Goal: Find specific page/section: Find specific page/section

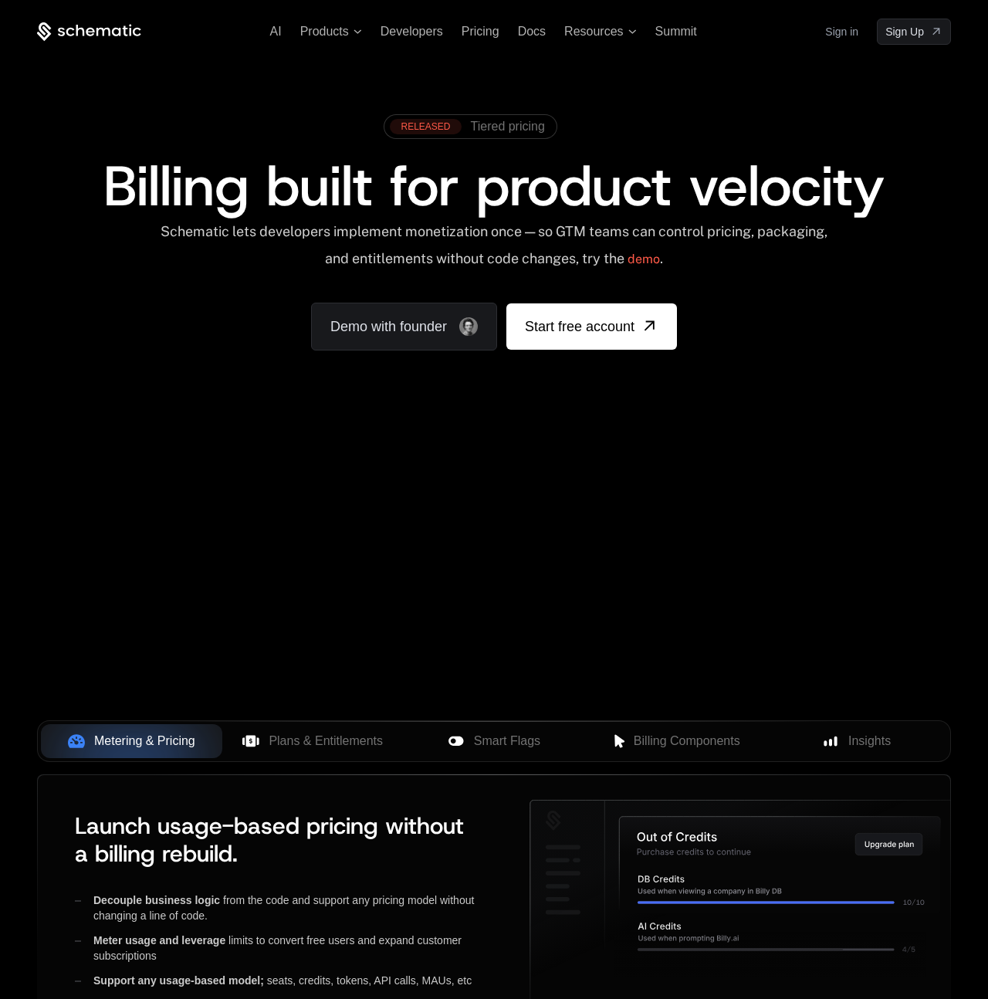
click at [846, 30] on link "Sign in" at bounding box center [841, 31] width 33 height 25
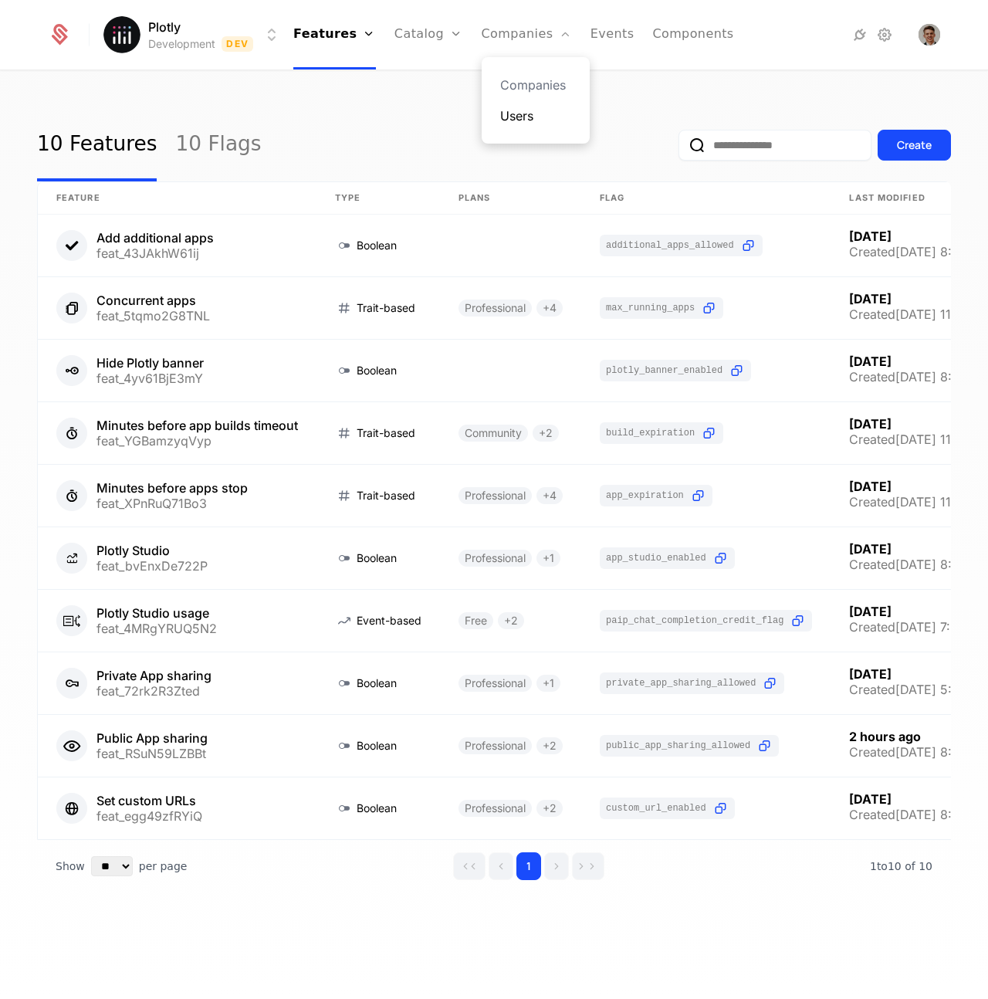
click at [505, 111] on link "Users" at bounding box center [535, 116] width 71 height 19
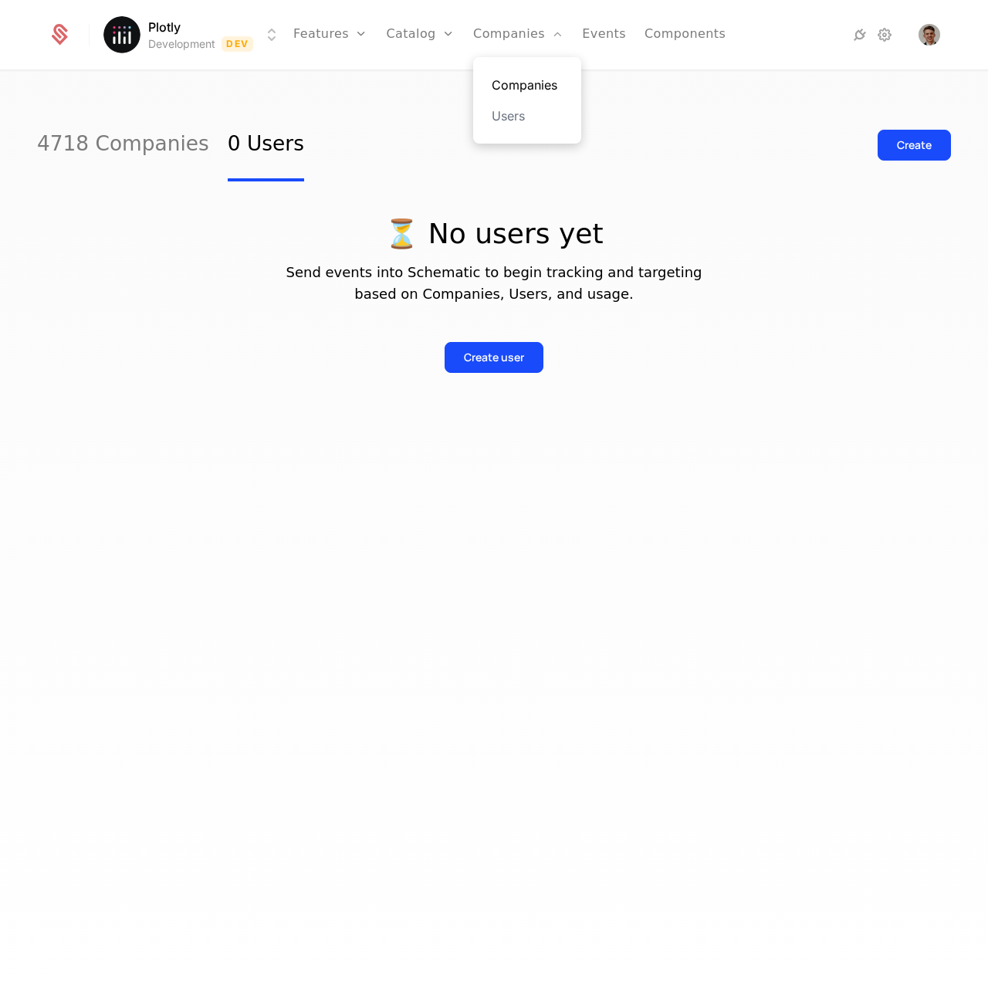
click at [506, 83] on link "Companies" at bounding box center [527, 85] width 71 height 19
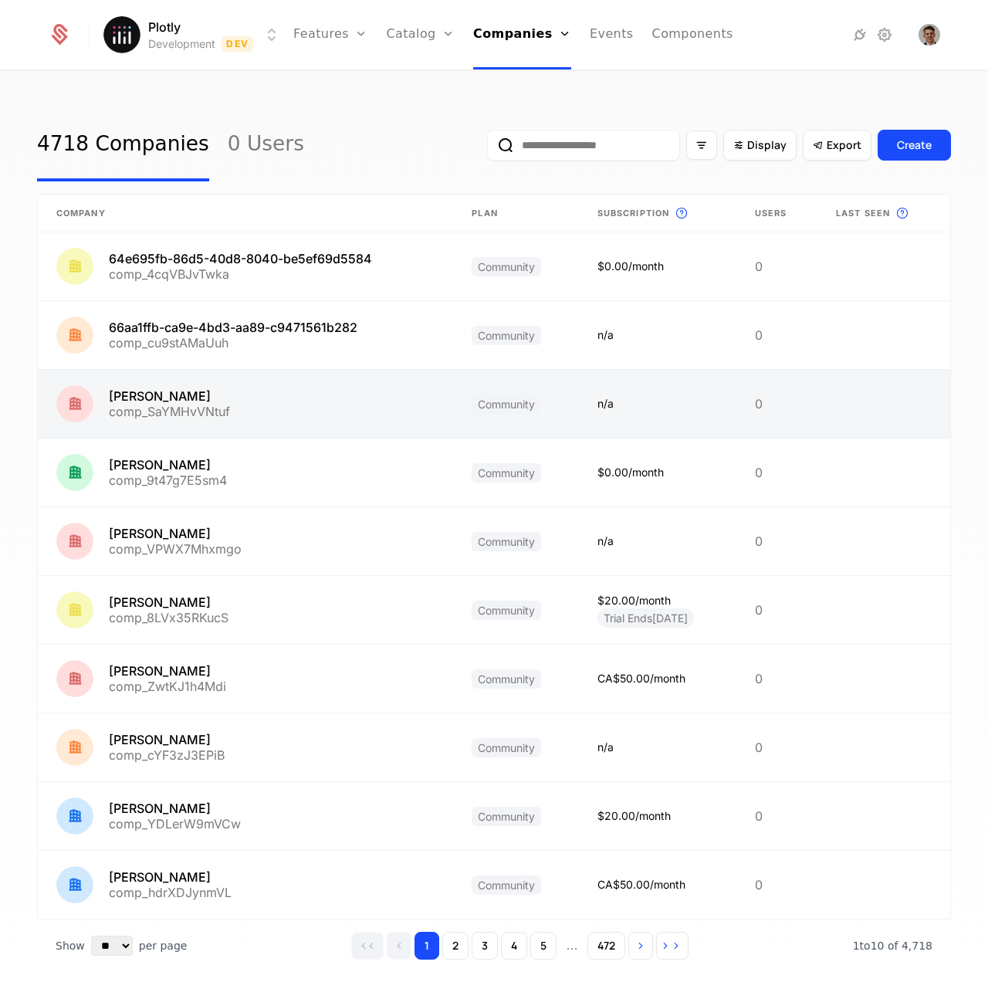
scroll to position [25, 0]
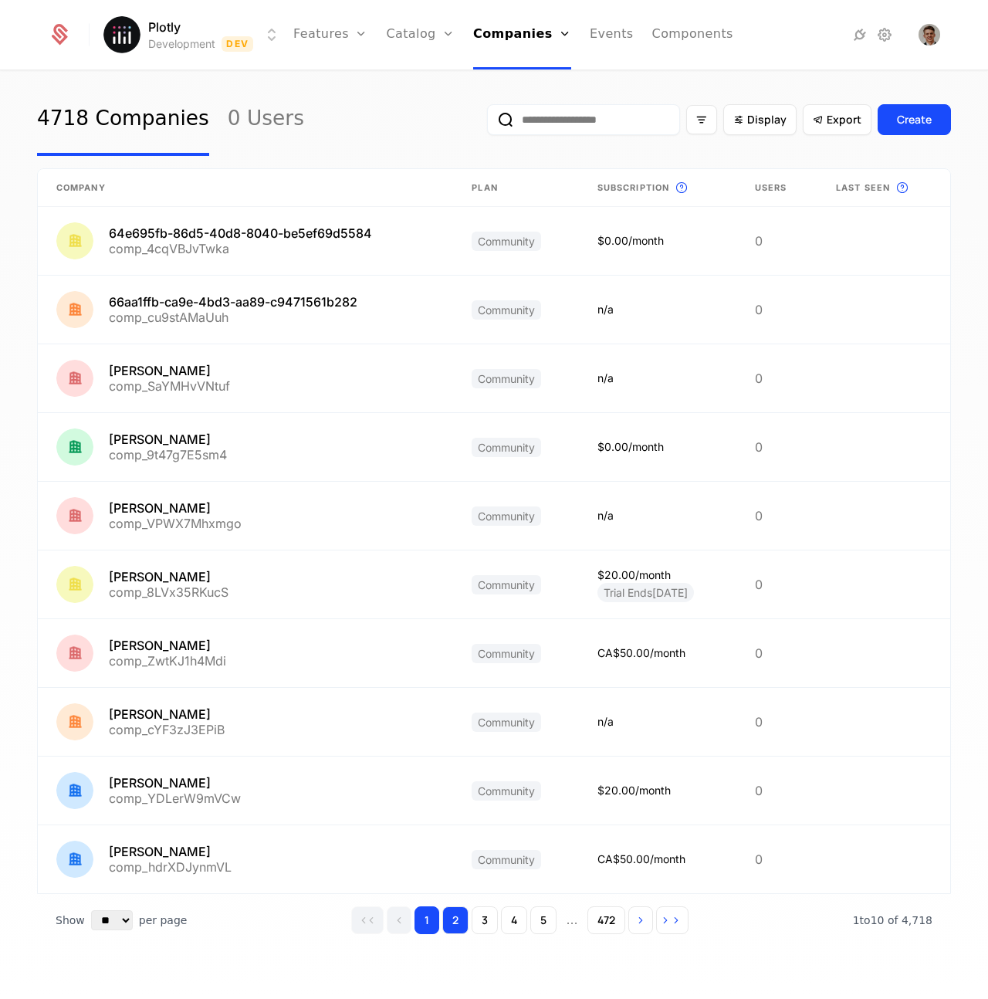
click at [456, 920] on button "2" at bounding box center [455, 920] width 26 height 28
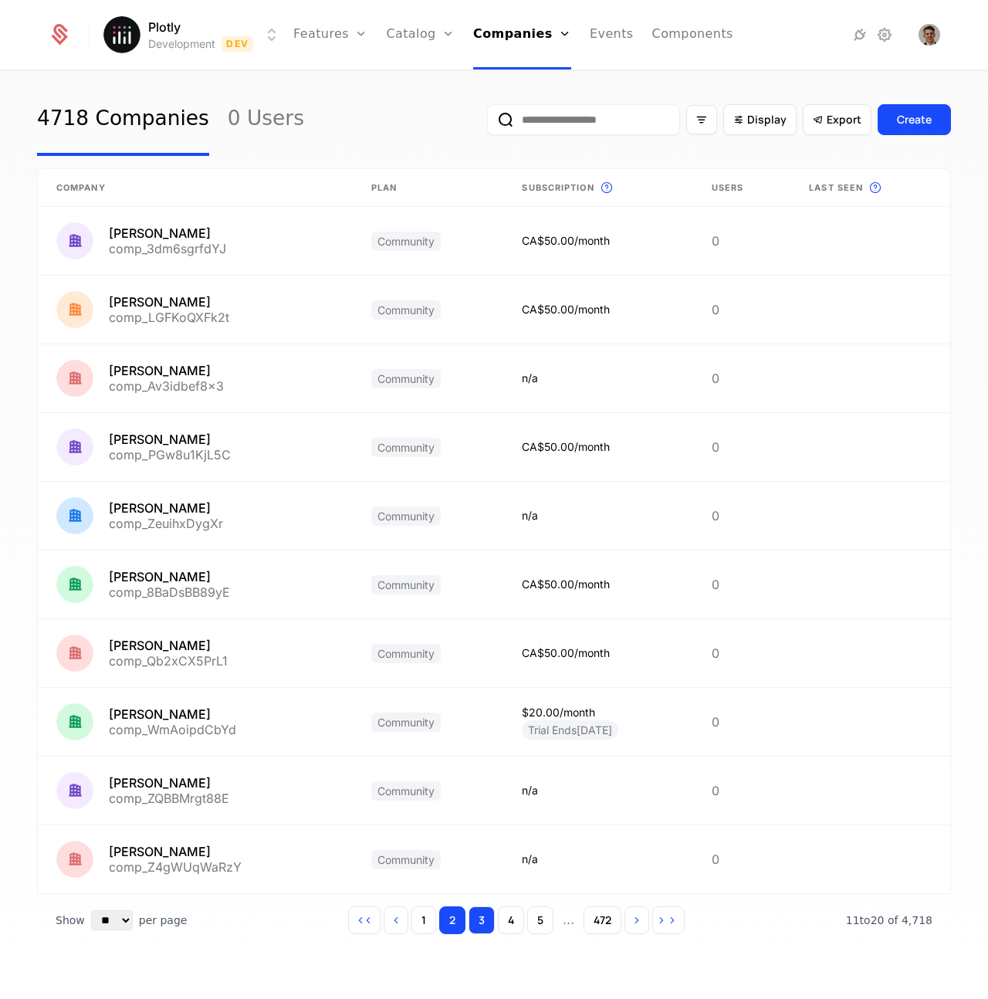
click at [482, 927] on button "3" at bounding box center [482, 920] width 26 height 28
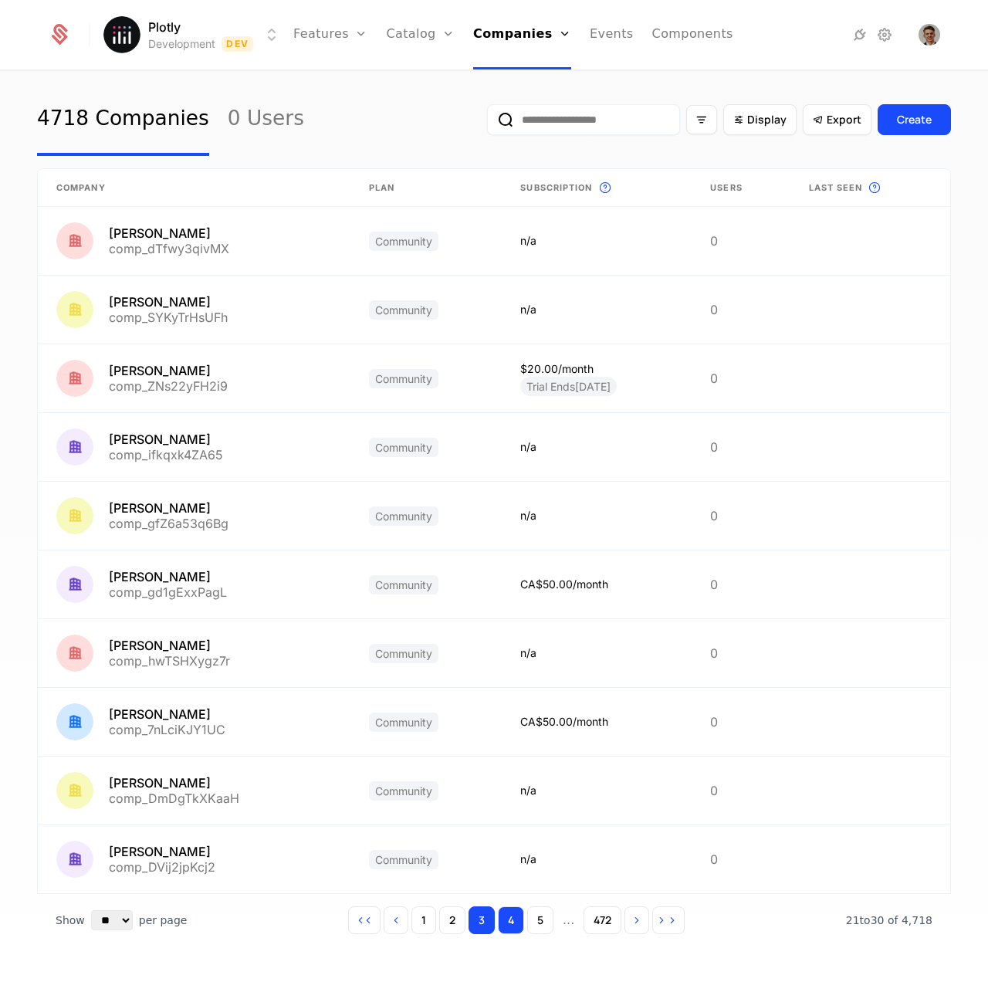
click at [507, 924] on button "4" at bounding box center [511, 920] width 26 height 28
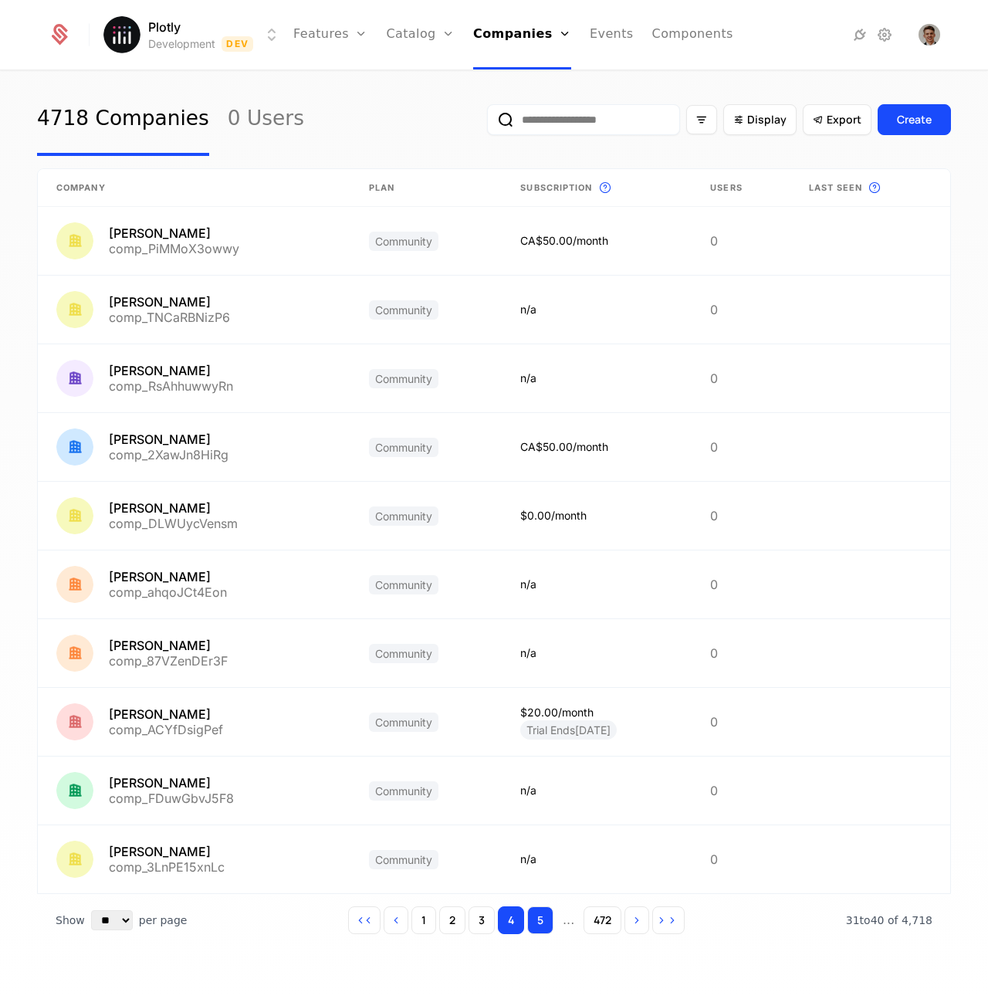
click at [544, 931] on button "5" at bounding box center [540, 920] width 26 height 28
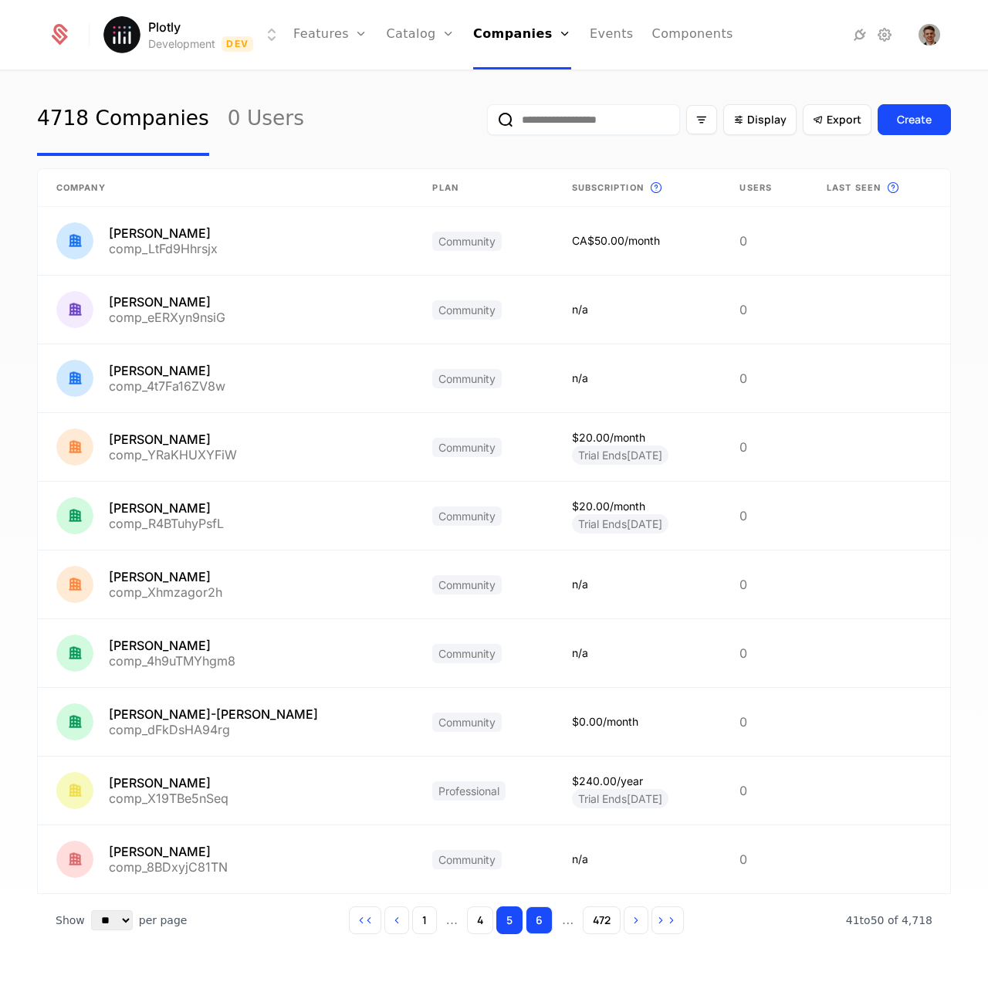
click at [543, 917] on button "6" at bounding box center [539, 920] width 27 height 28
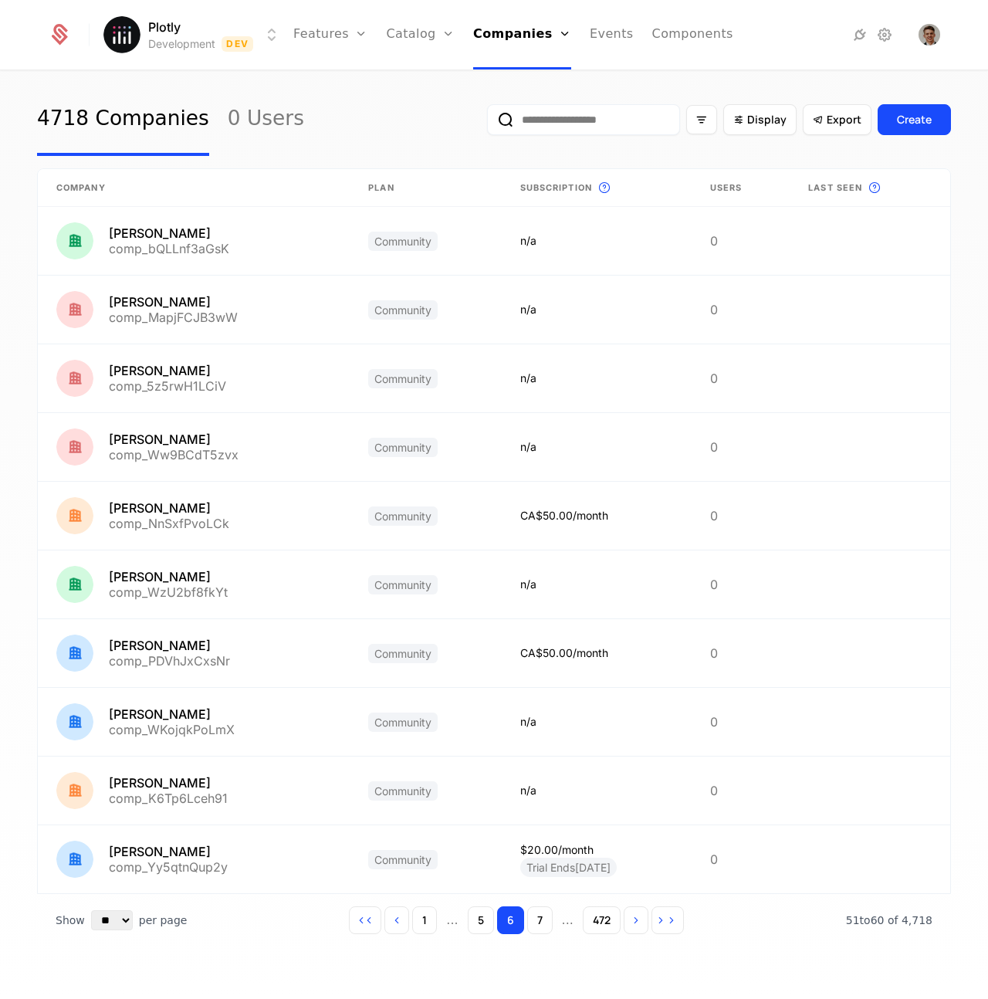
click at [623, 130] on input "email" at bounding box center [583, 119] width 193 height 31
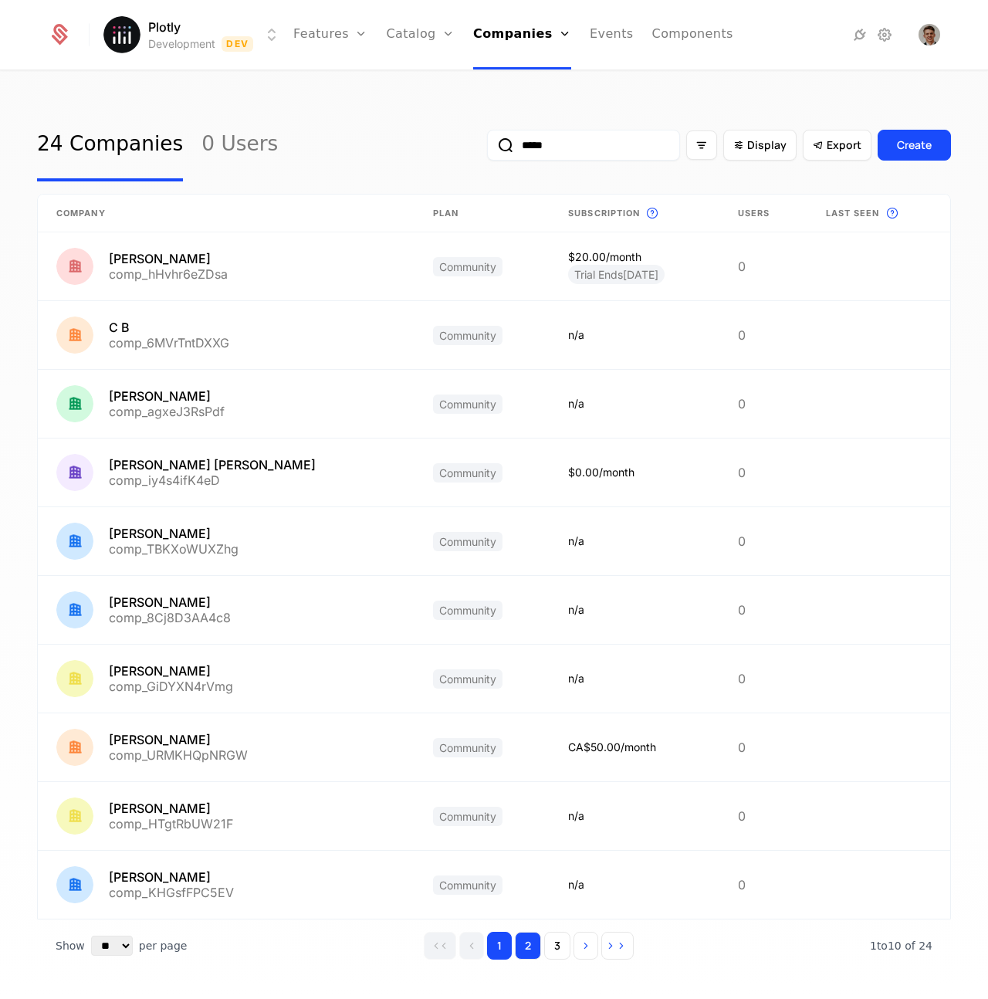
type input "*****"
click at [537, 945] on button "2" at bounding box center [528, 946] width 26 height 28
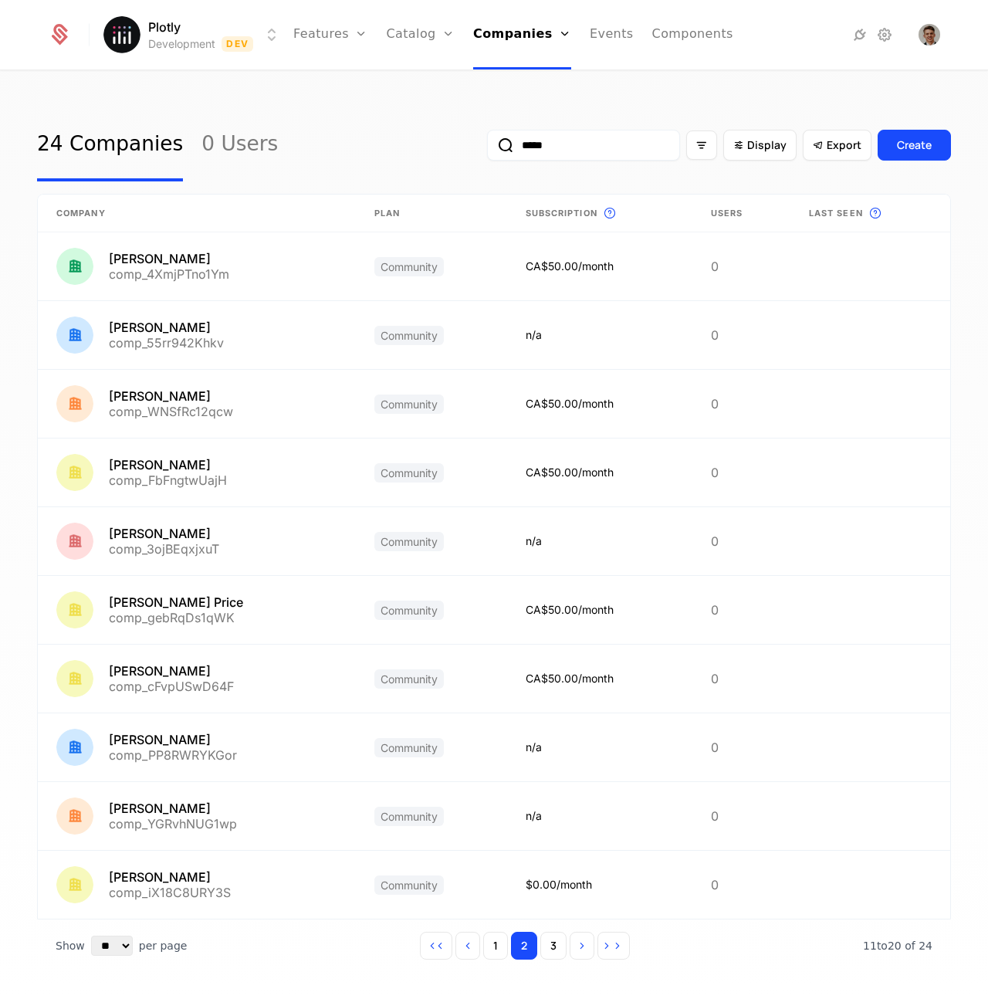
click at [550, 145] on input "*****" at bounding box center [583, 145] width 193 height 31
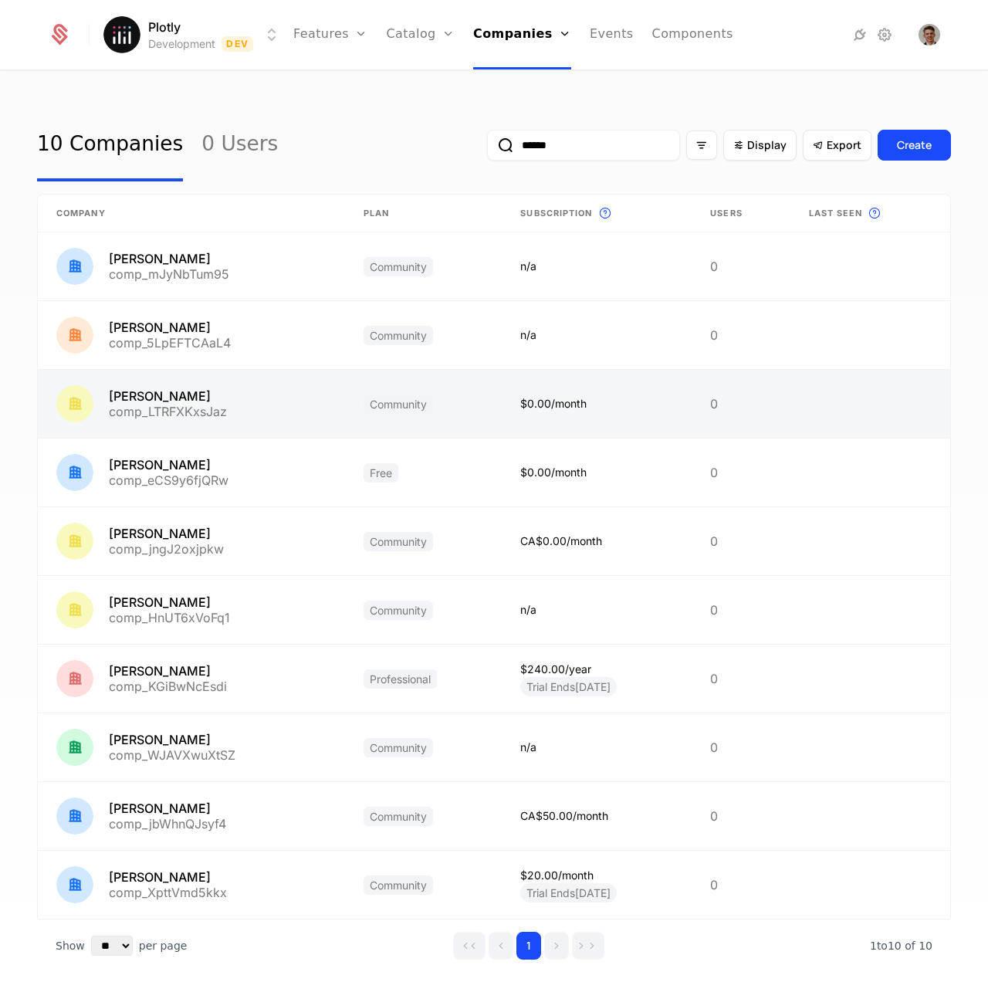
type input "******"
click at [183, 397] on link at bounding box center [191, 404] width 307 height 68
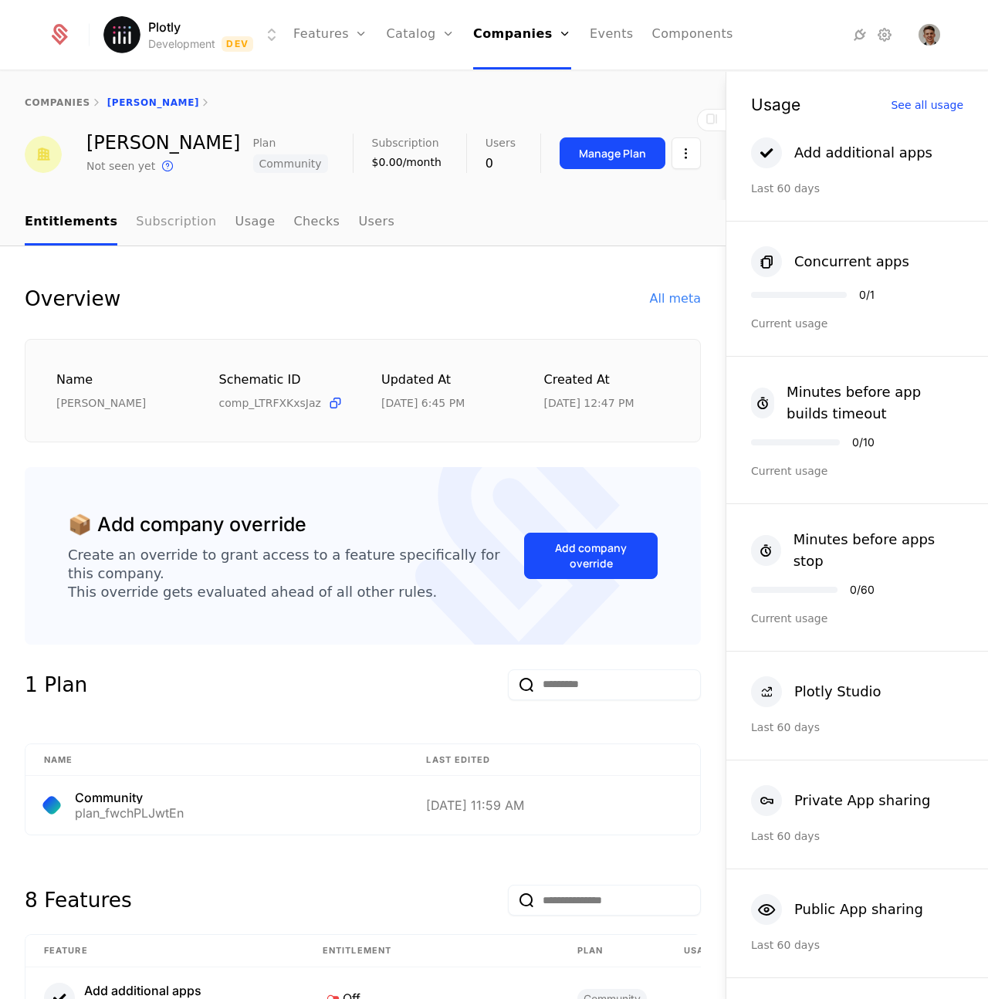
click at [175, 219] on link "Subscription" at bounding box center [176, 223] width 80 height 46
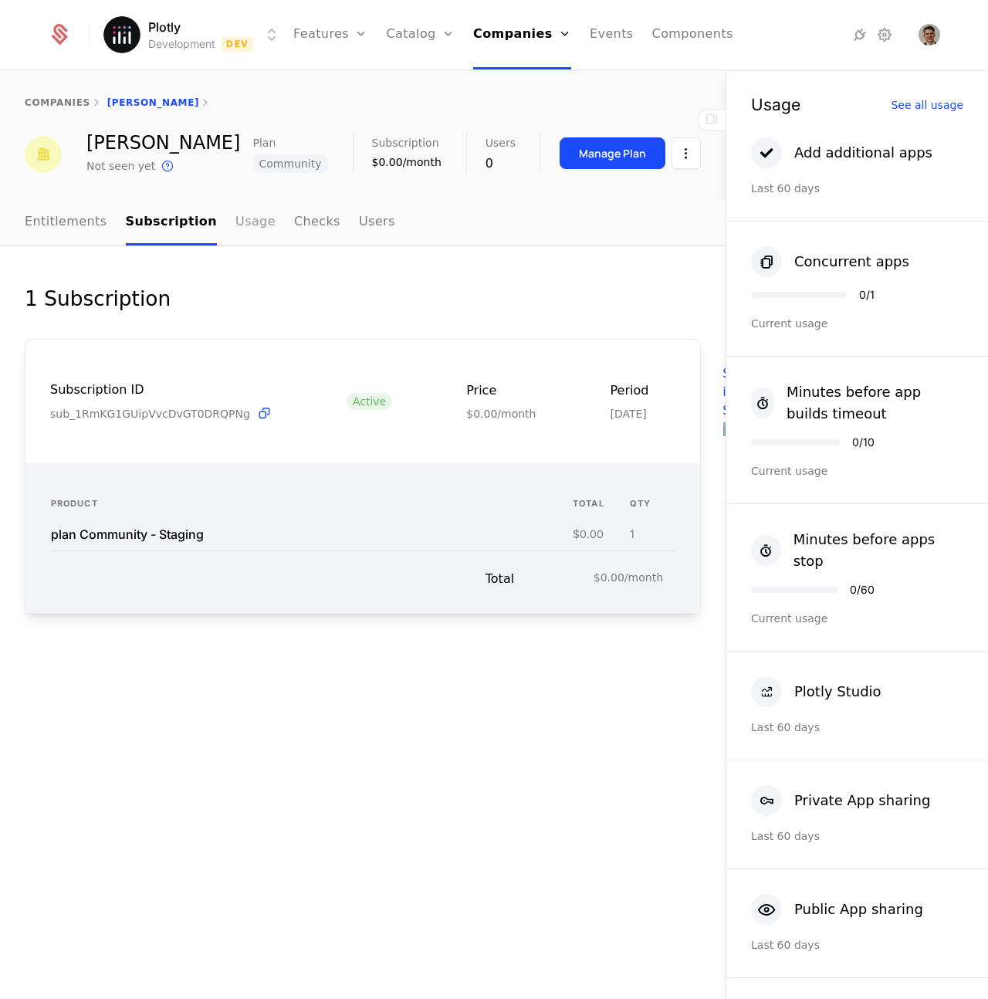
click at [236, 213] on link "Usage" at bounding box center [256, 223] width 40 height 46
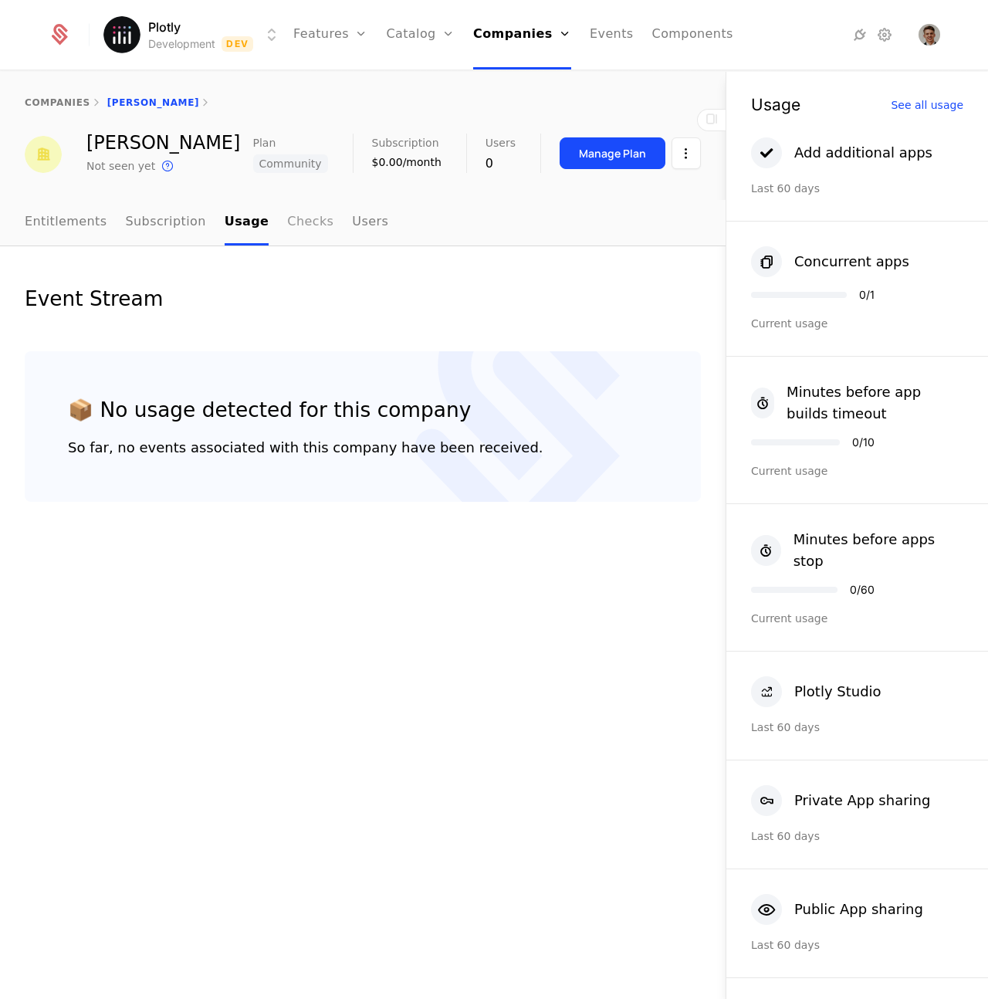
click at [298, 230] on link "Checks" at bounding box center [310, 223] width 46 height 46
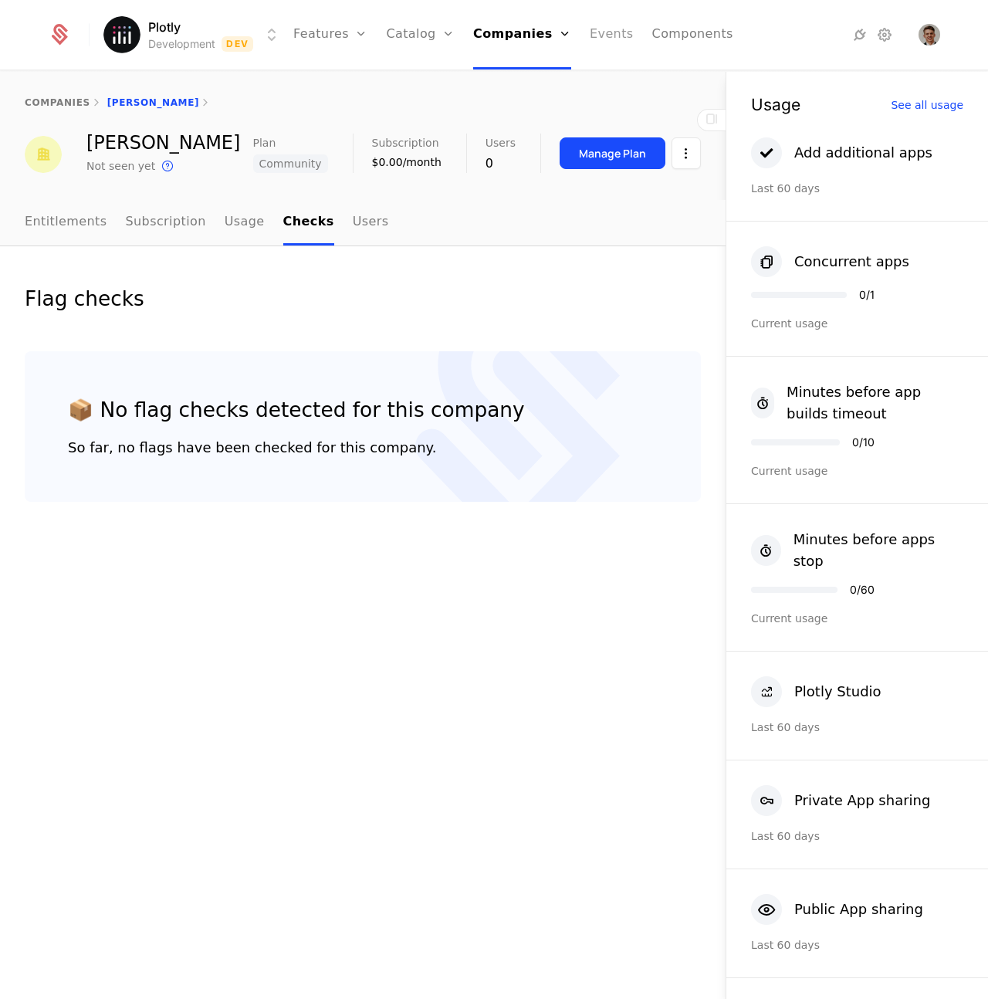
click at [590, 31] on link "Events" at bounding box center [612, 34] width 44 height 69
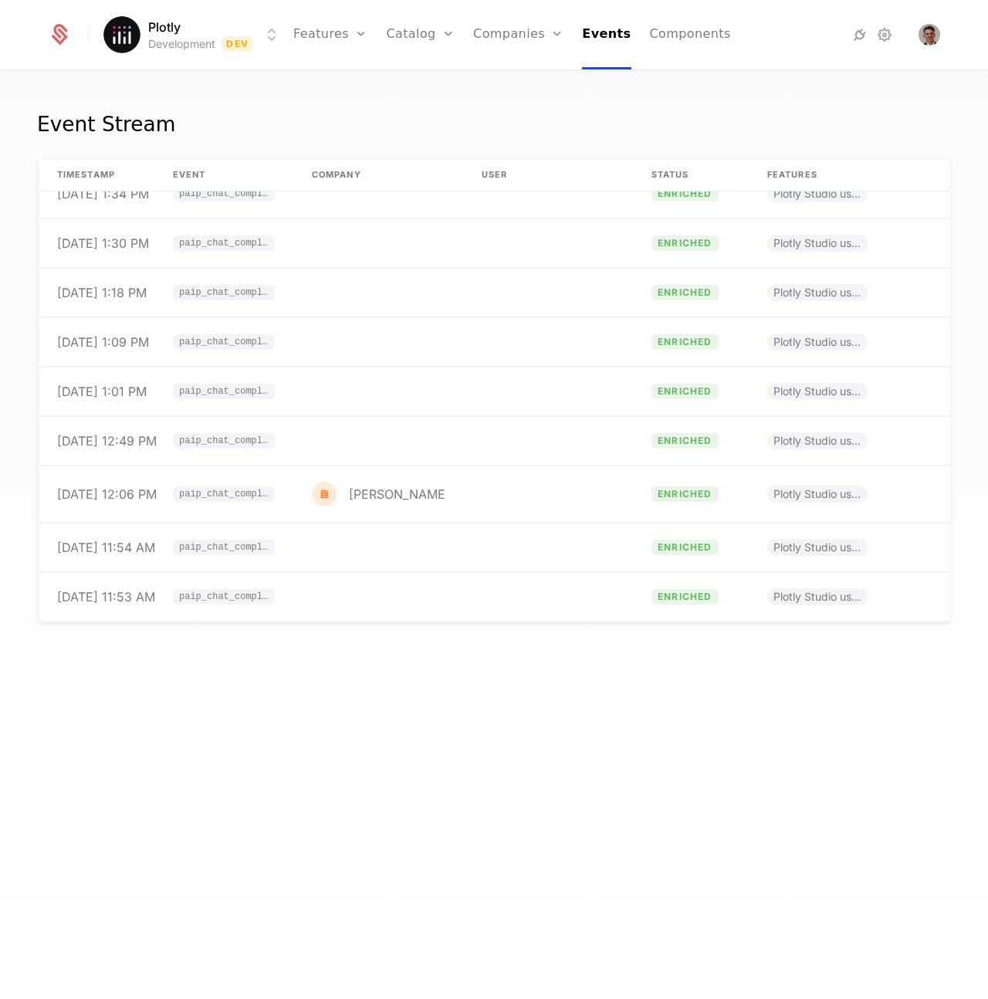
scroll to position [264, 0]
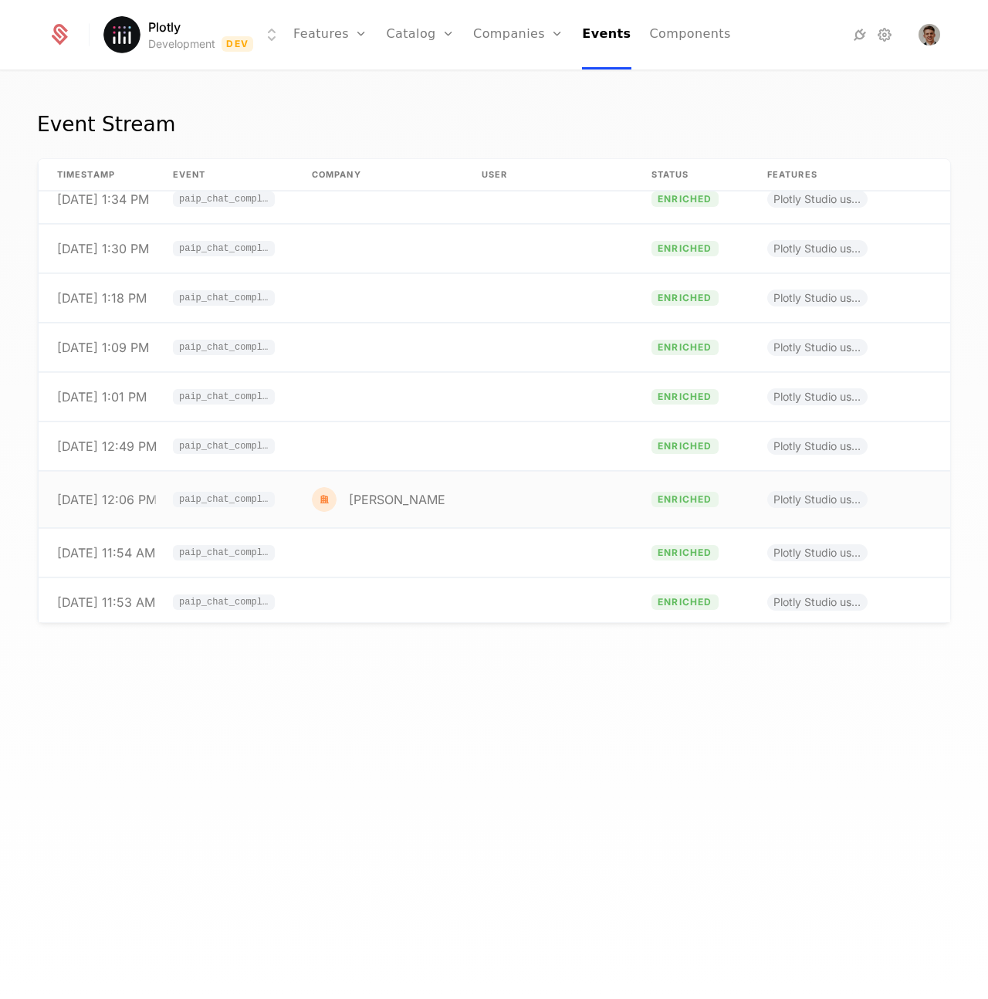
click at [347, 483] on td "[PERSON_NAME]" at bounding box center [378, 500] width 170 height 56
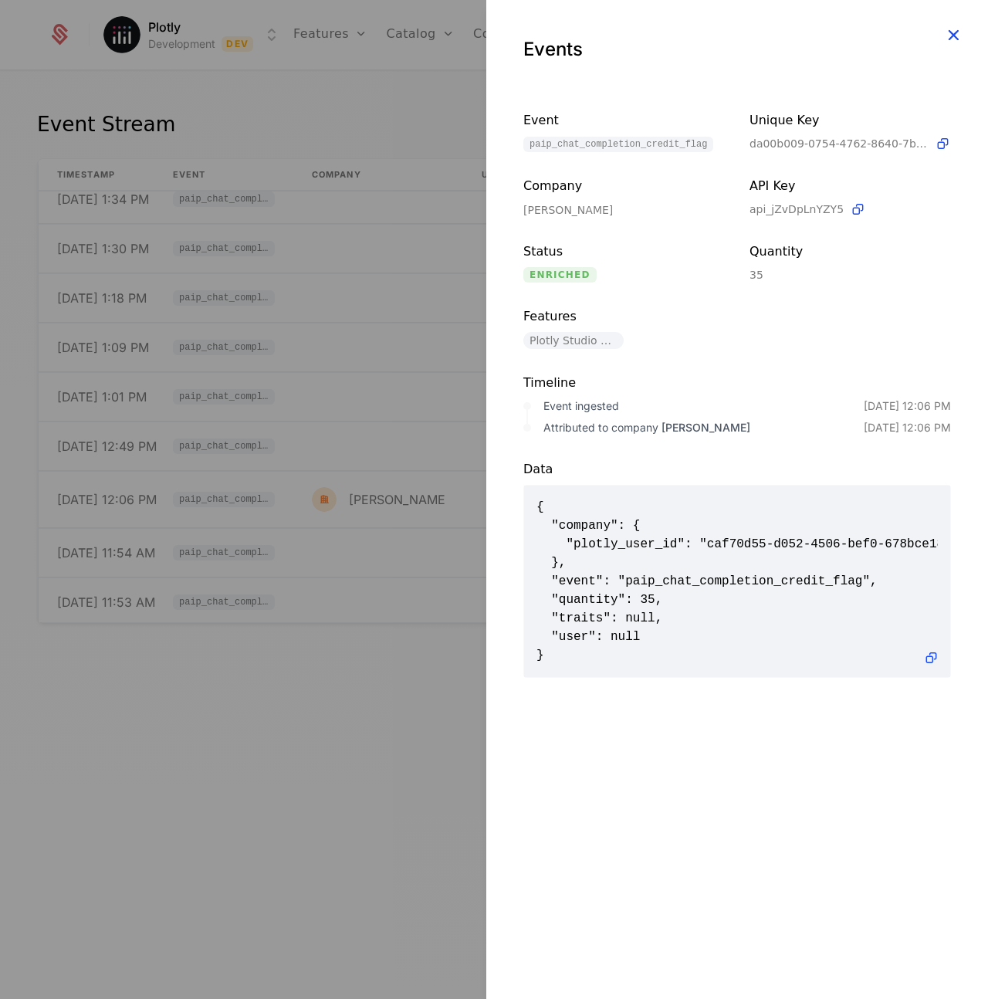
click at [957, 27] on icon "button" at bounding box center [954, 35] width 20 height 20
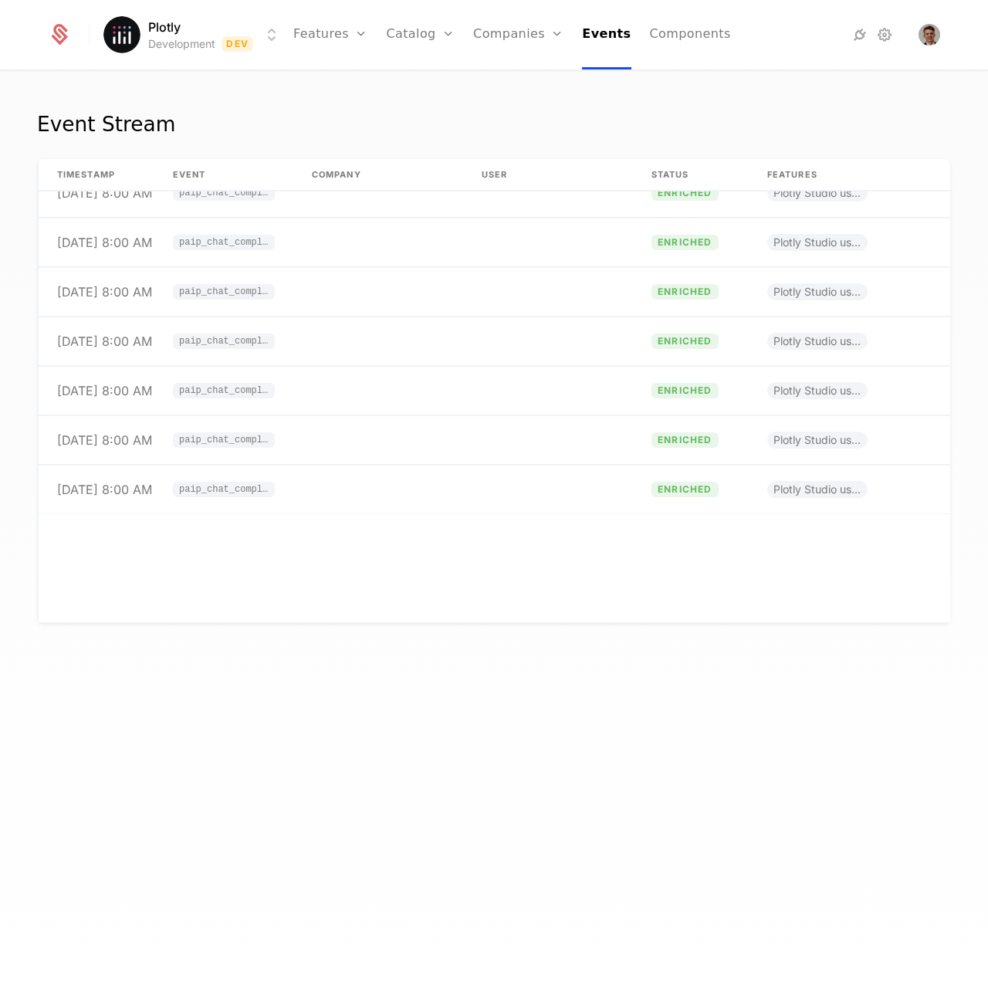
scroll to position [3238, 0]
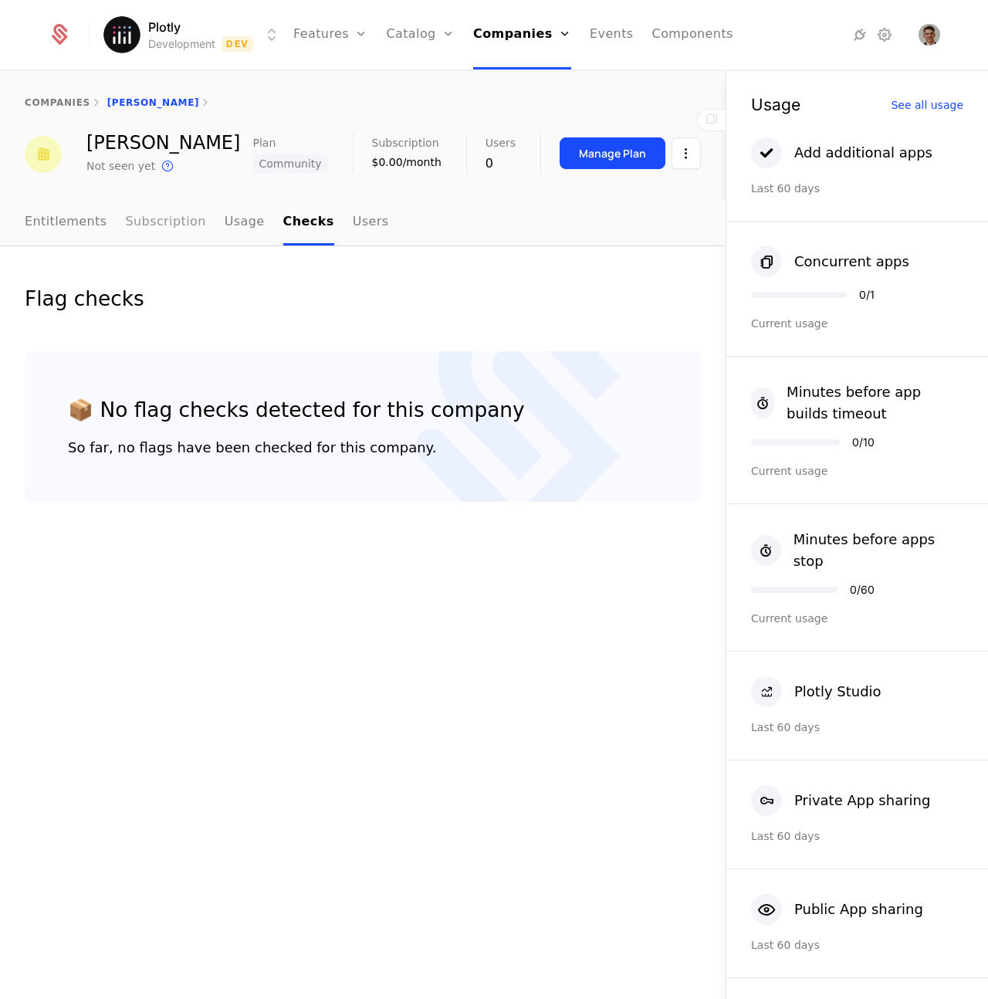
click at [154, 225] on link "Subscription" at bounding box center [166, 223] width 80 height 46
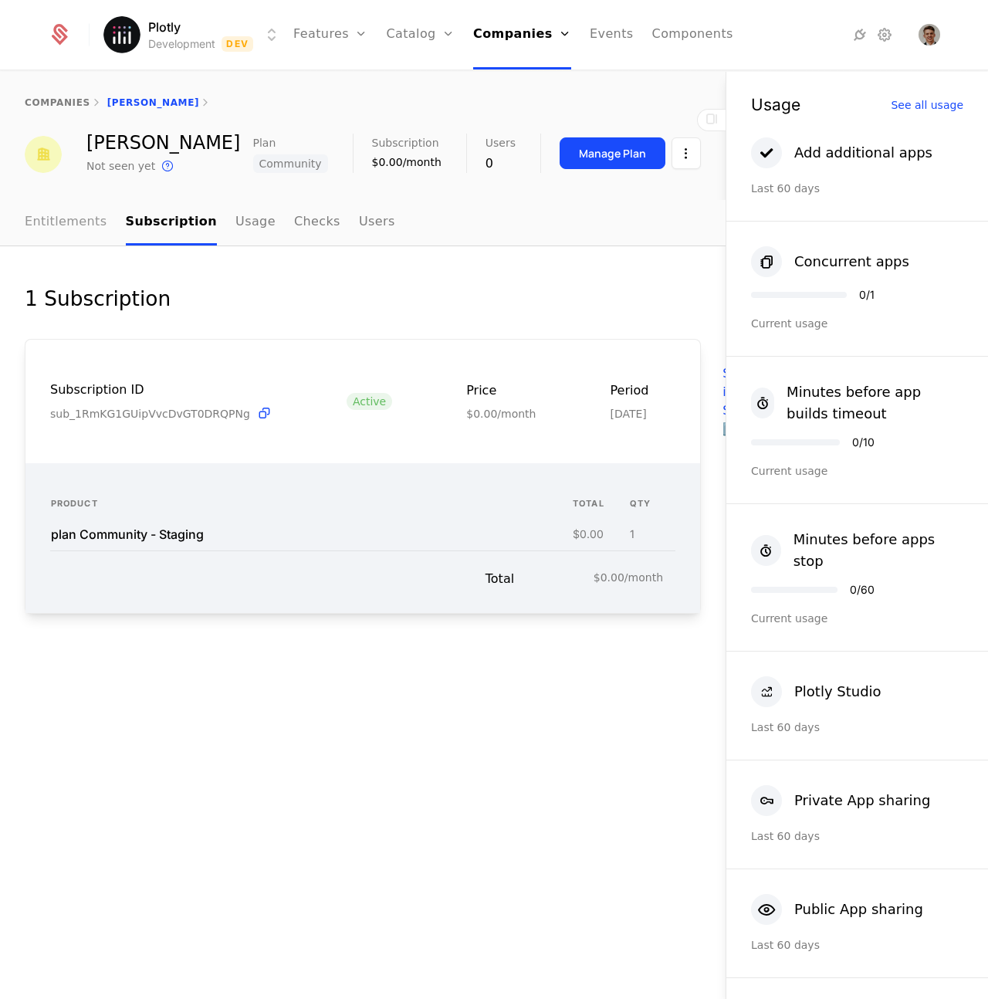
click at [56, 216] on link "Entitlements" at bounding box center [66, 223] width 83 height 46
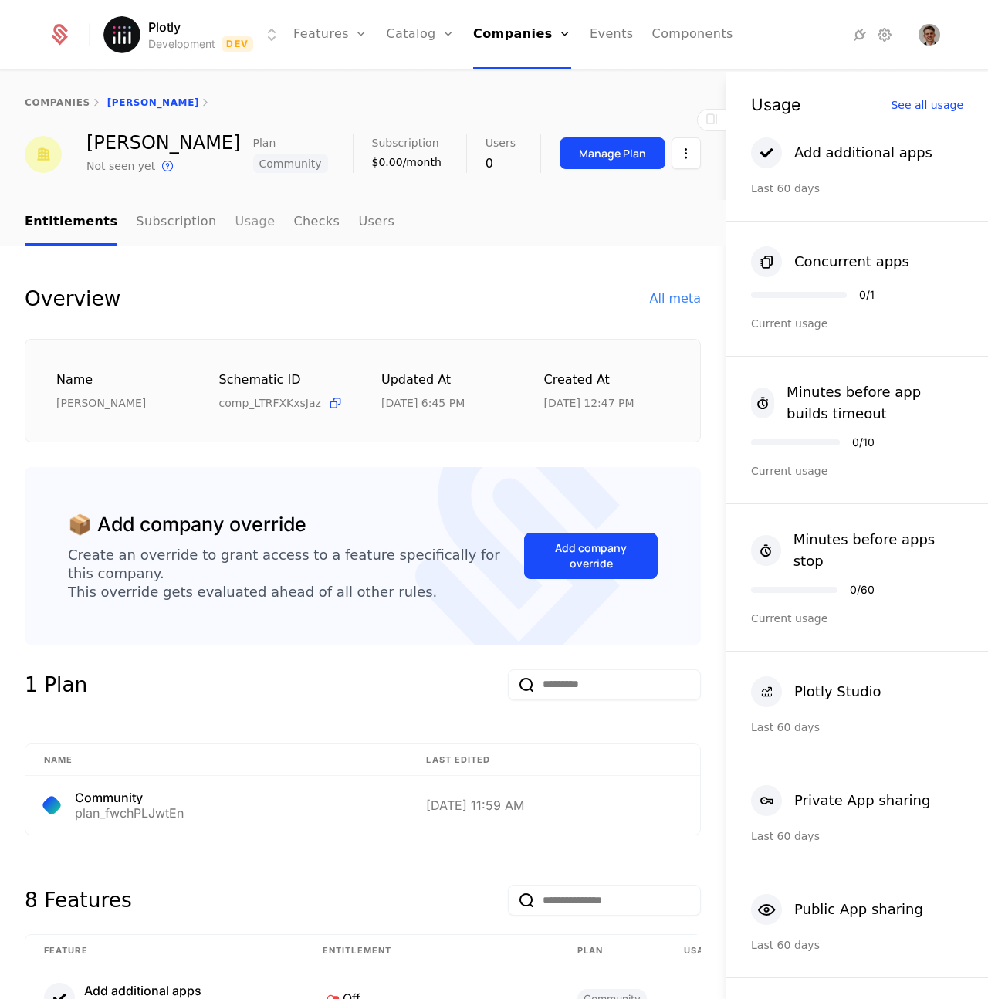
click at [236, 229] on link "Usage" at bounding box center [256, 223] width 40 height 46
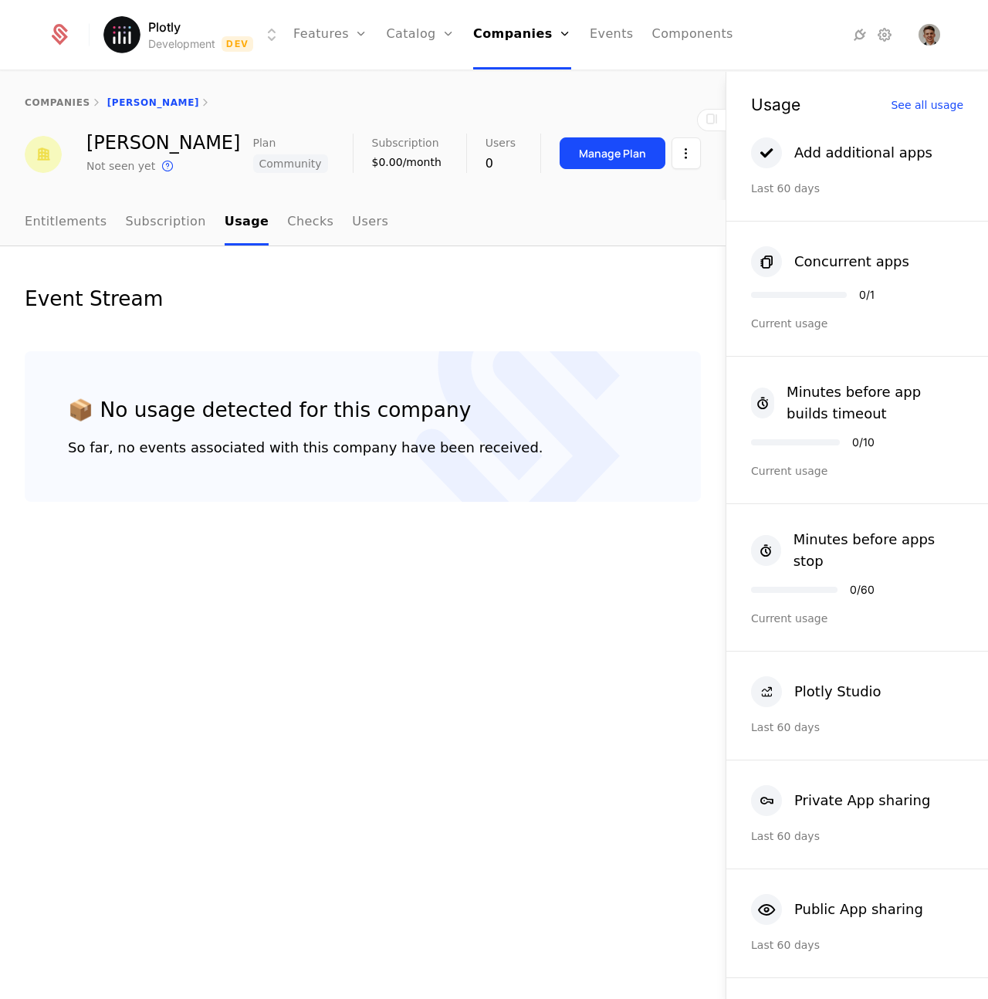
click at [369, 223] on nav "Entitlements Subscription Usage Checks Users" at bounding box center [363, 223] width 676 height 46
click at [366, 225] on link "Users" at bounding box center [370, 223] width 36 height 46
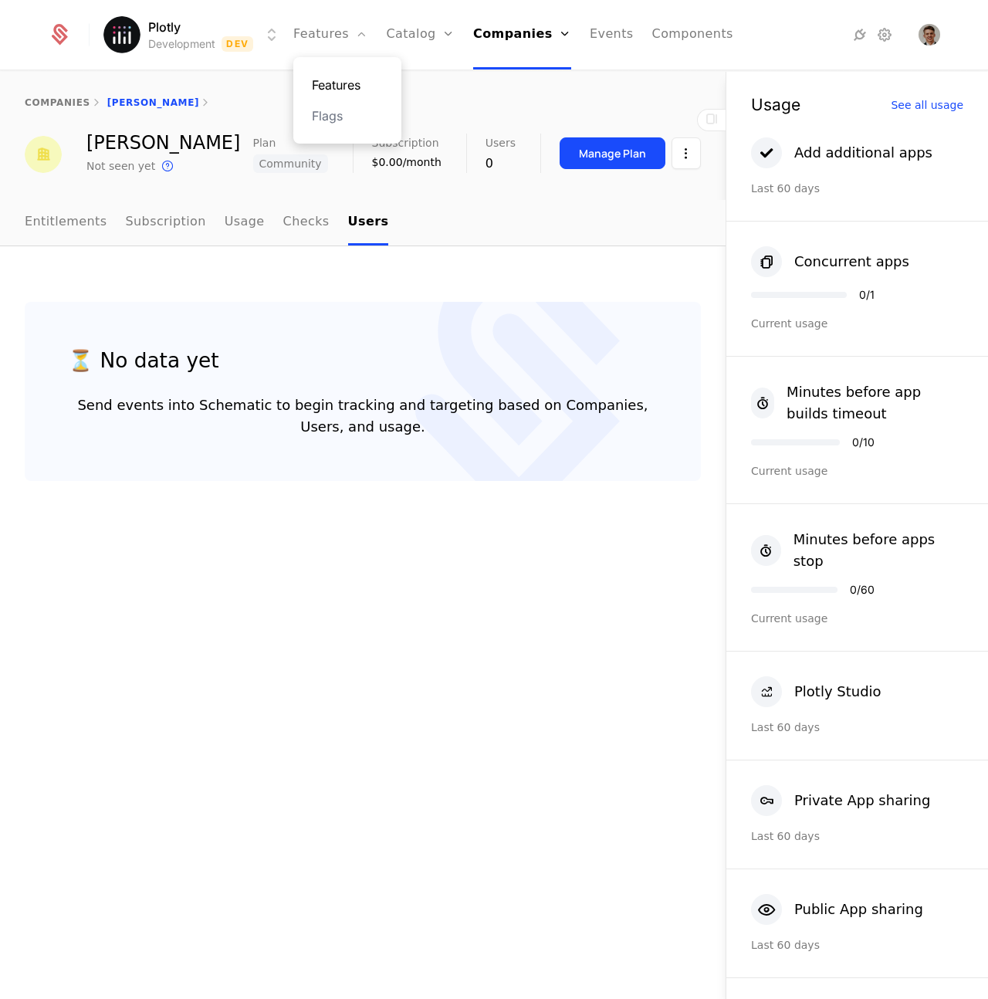
click at [319, 85] on link "Features" at bounding box center [347, 85] width 71 height 19
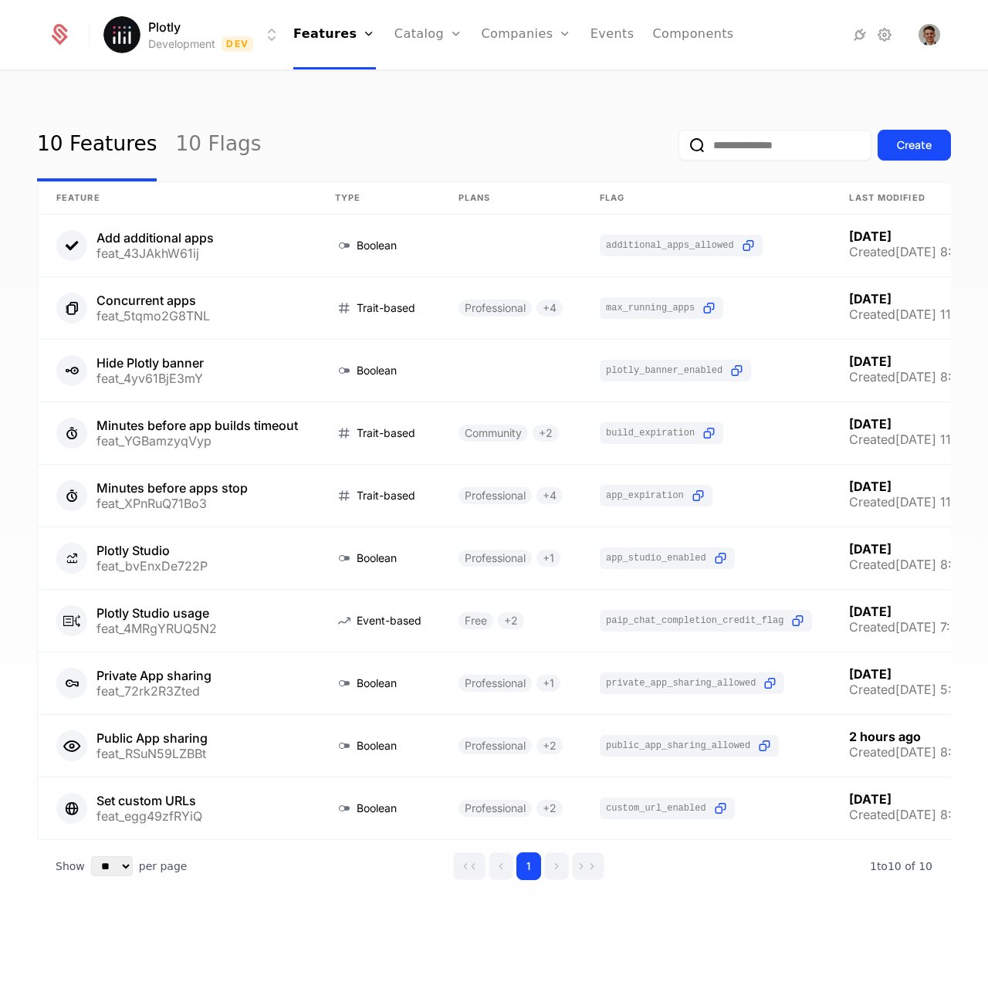
click at [277, 37] on html "Plotly Development Dev Features Features Flags Catalog Plans Add Ons Configurat…" at bounding box center [494, 499] width 988 height 999
click at [503, 114] on html "Plotly Development Dev Features Features Flags Catalog Plans Add Ons Configurat…" at bounding box center [494, 499] width 988 height 999
click at [421, 33] on link "Catalog" at bounding box center [429, 34] width 69 height 69
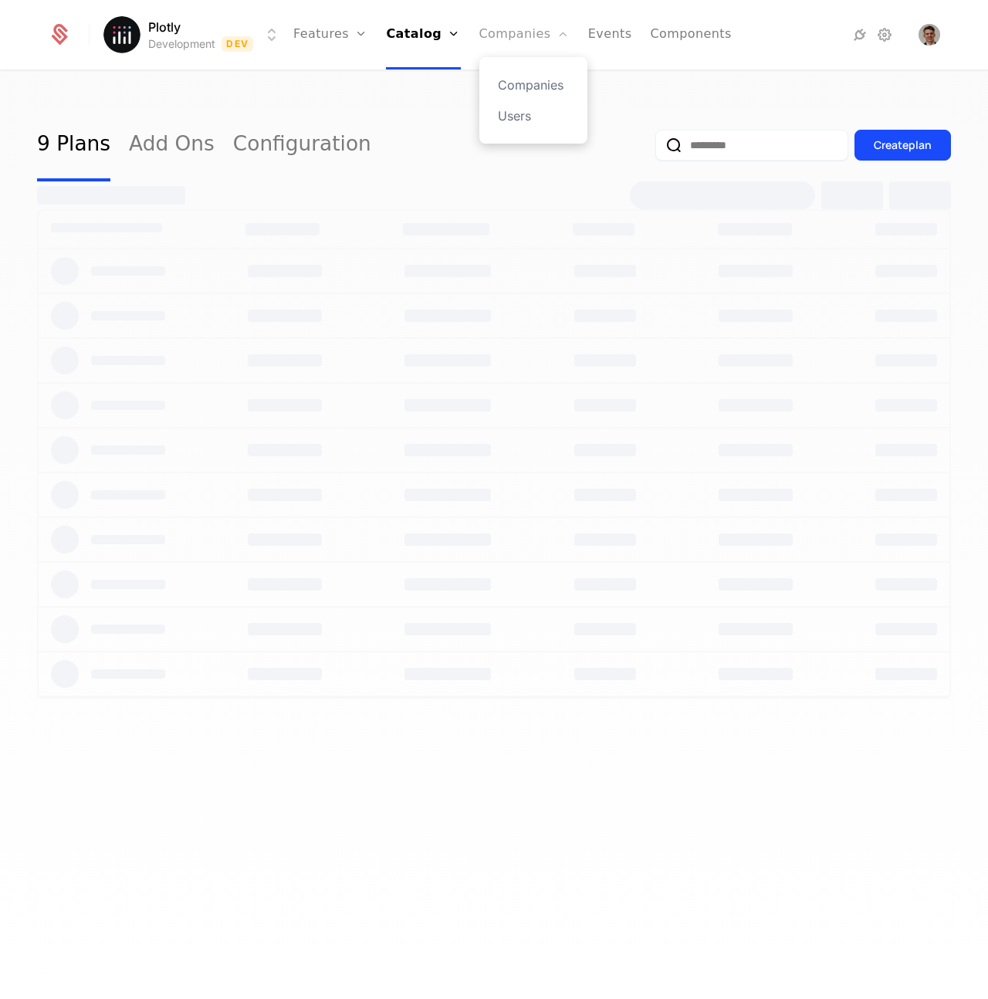
click at [483, 42] on link "Companies" at bounding box center [524, 34] width 90 height 69
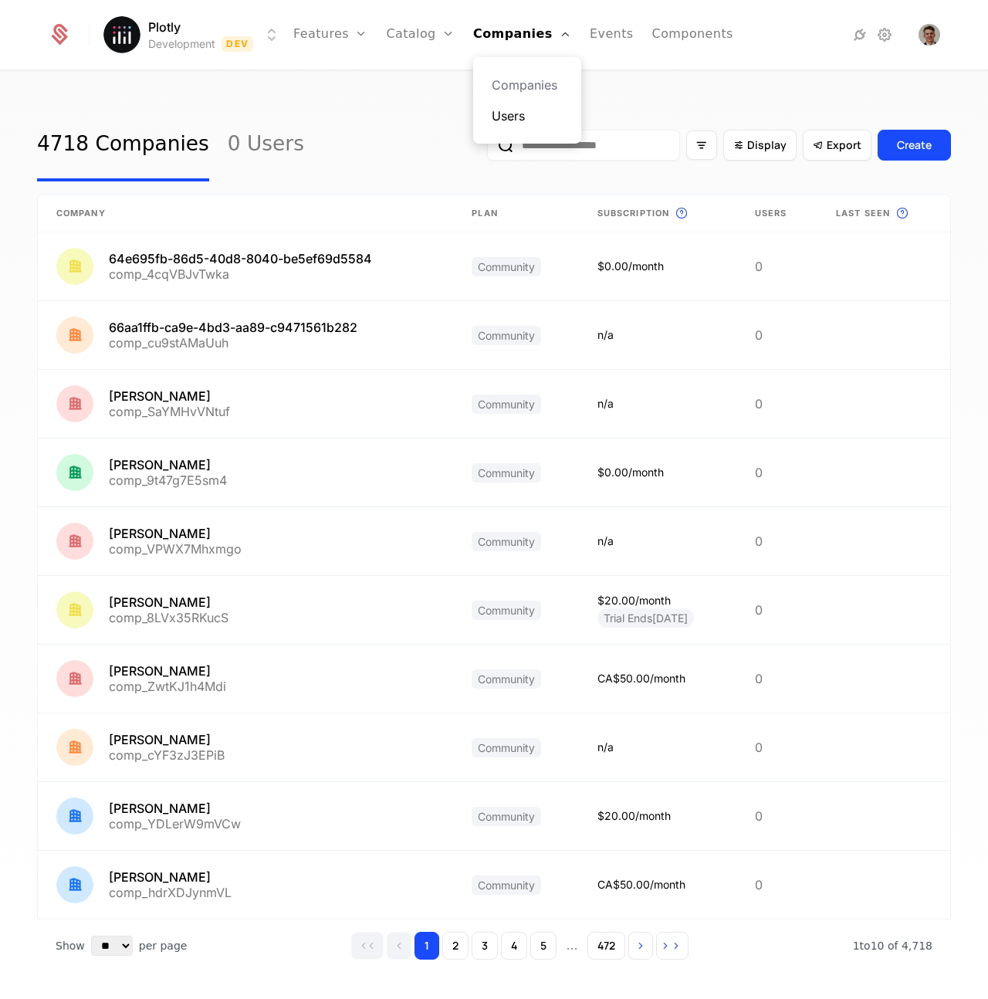
click at [493, 117] on link "Users" at bounding box center [527, 116] width 71 height 19
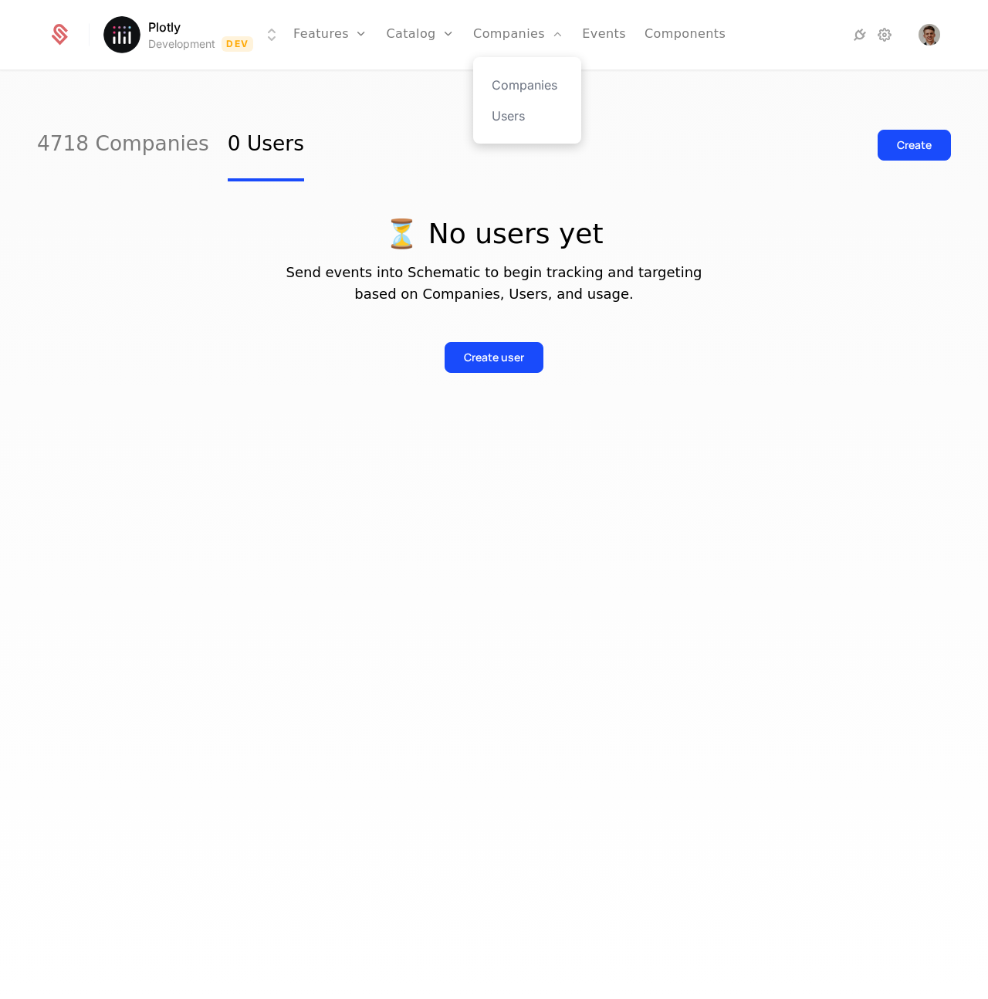
click at [506, 72] on div "Companies Users" at bounding box center [527, 100] width 108 height 86
click at [503, 86] on link "Companies" at bounding box center [527, 85] width 71 height 19
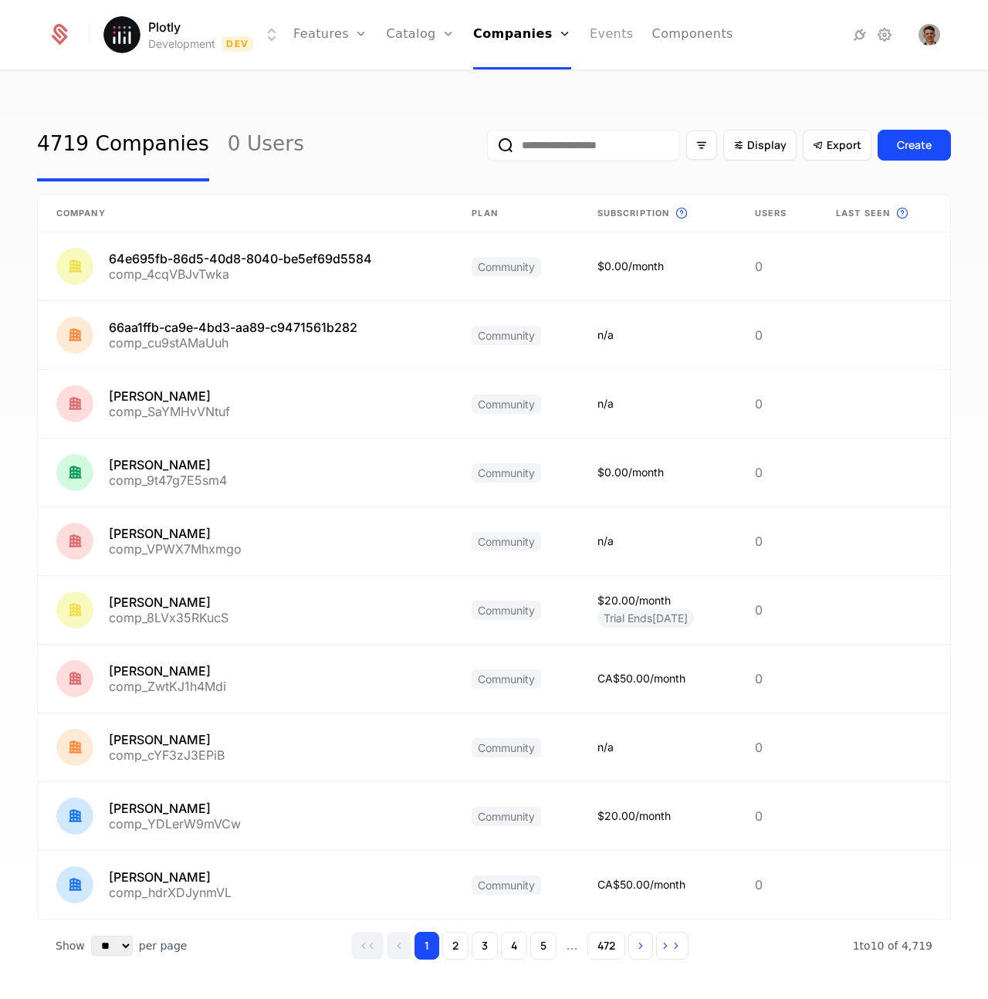
click at [590, 35] on link "Events" at bounding box center [612, 34] width 44 height 69
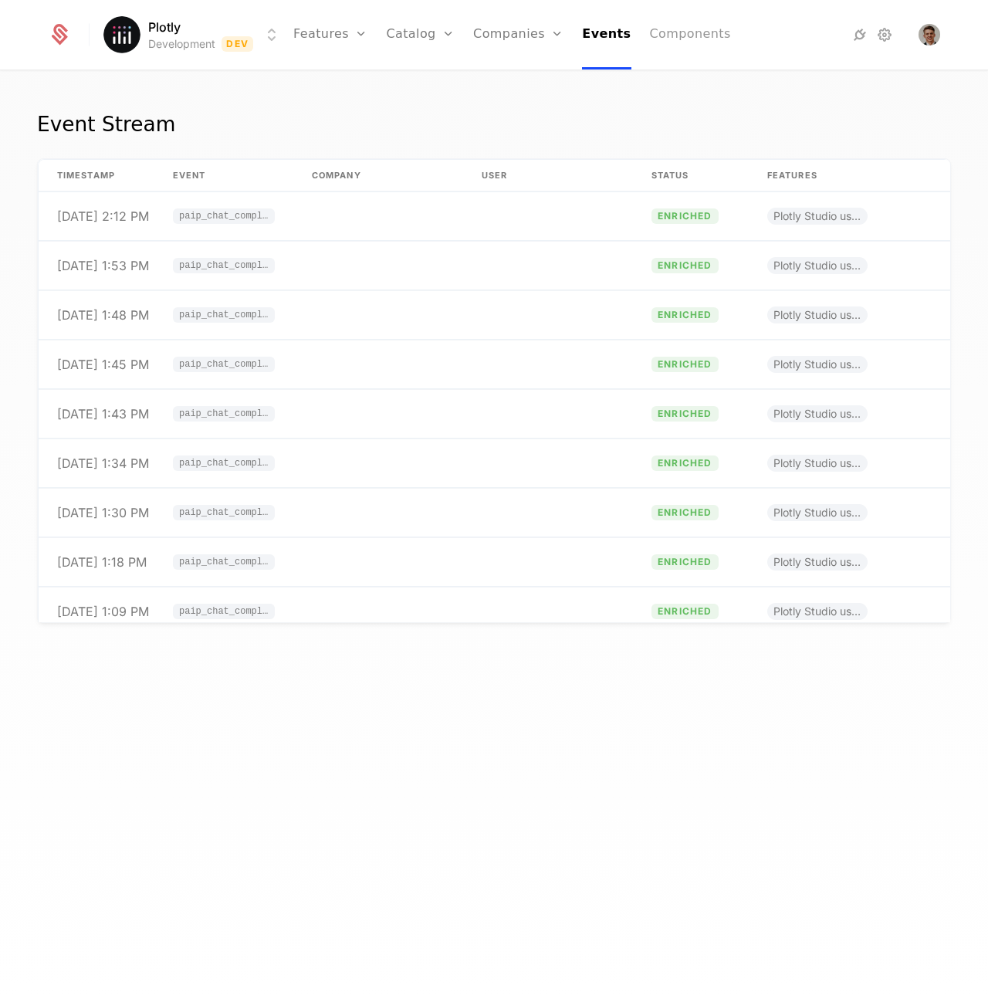
click at [652, 35] on link "Components" at bounding box center [690, 34] width 81 height 69
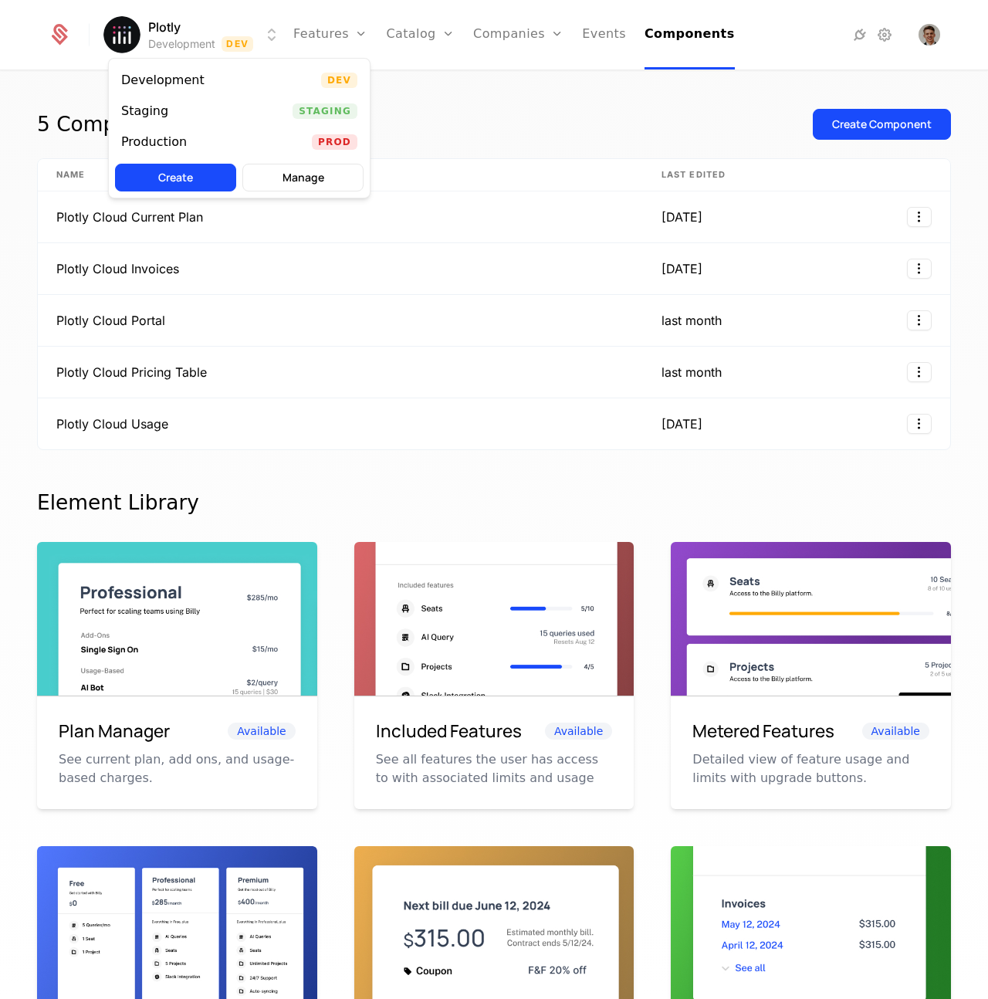
click at [159, 40] on html "Plotly Development Dev Features Features Flags Catalog Plans Add Ons Configurat…" at bounding box center [494, 499] width 988 height 999
click at [211, 137] on div "Production Prod" at bounding box center [239, 142] width 261 height 31
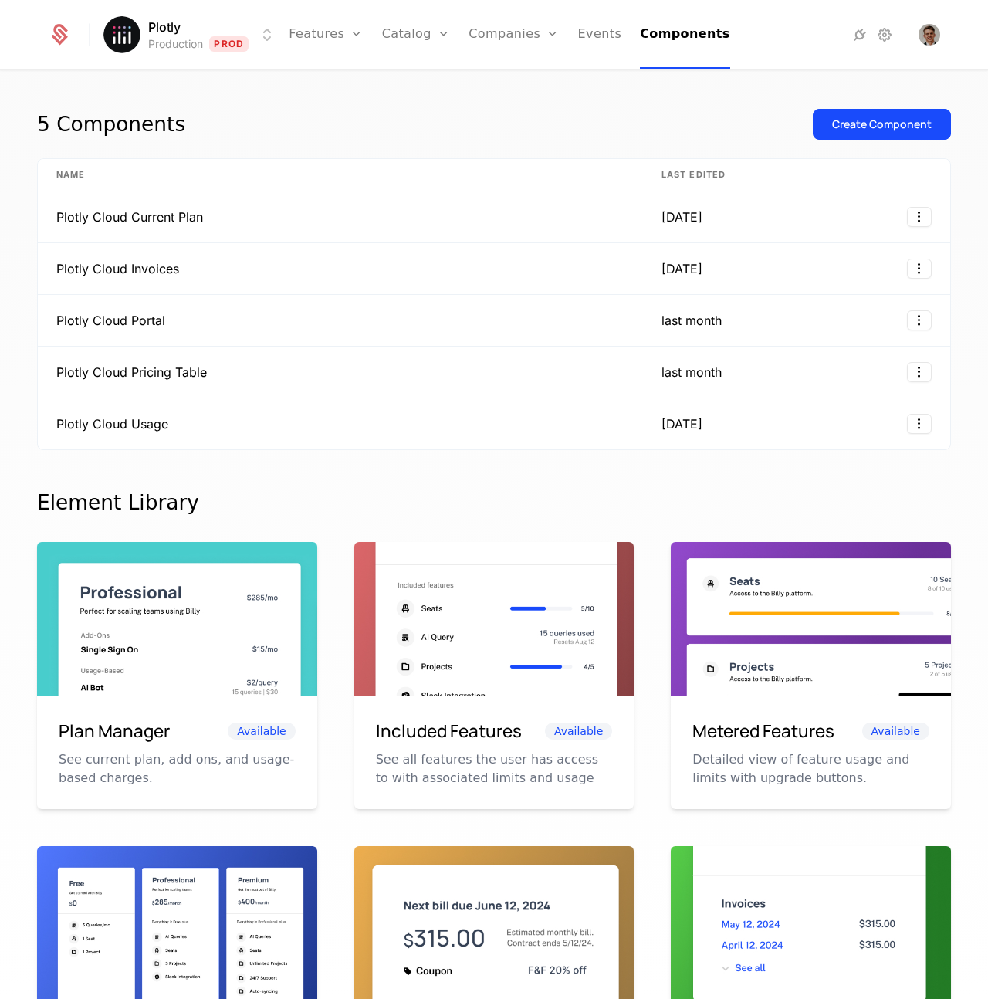
click at [118, 51] on html "Plotly Production Prod Features Features Flags Catalog Plans Add Ons Configurat…" at bounding box center [494, 499] width 988 height 999
click at [141, 137] on div "Production" at bounding box center [154, 142] width 66 height 12
click at [186, 36] on html "Plotly Production Prod Features Features Flags Catalog Plans Add Ons Configurat…" at bounding box center [494, 499] width 988 height 999
click at [471, 119] on html "Plotly Production Prod Features Features Flags Catalog Plans Add Ons Configurat…" at bounding box center [494, 499] width 988 height 999
click at [306, 32] on link "Features" at bounding box center [326, 34] width 74 height 69
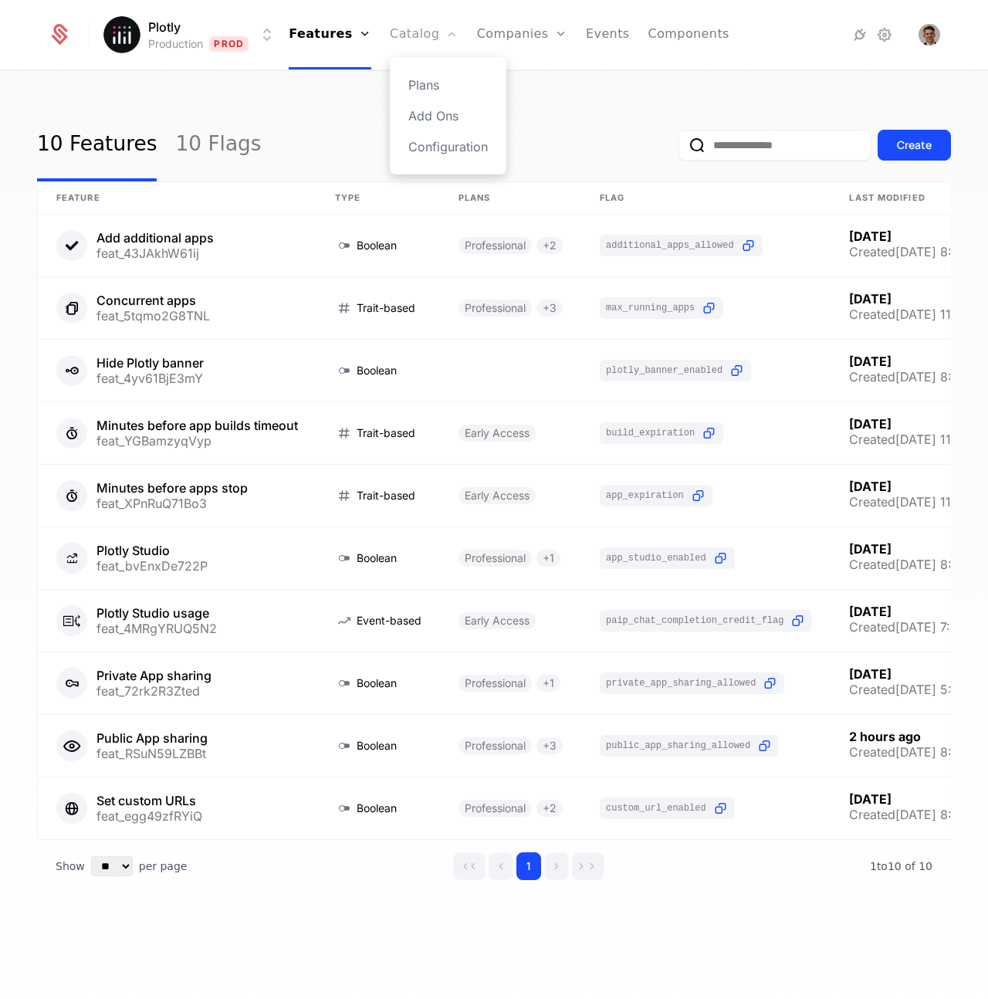
click at [399, 38] on link "Catalog" at bounding box center [424, 34] width 69 height 69
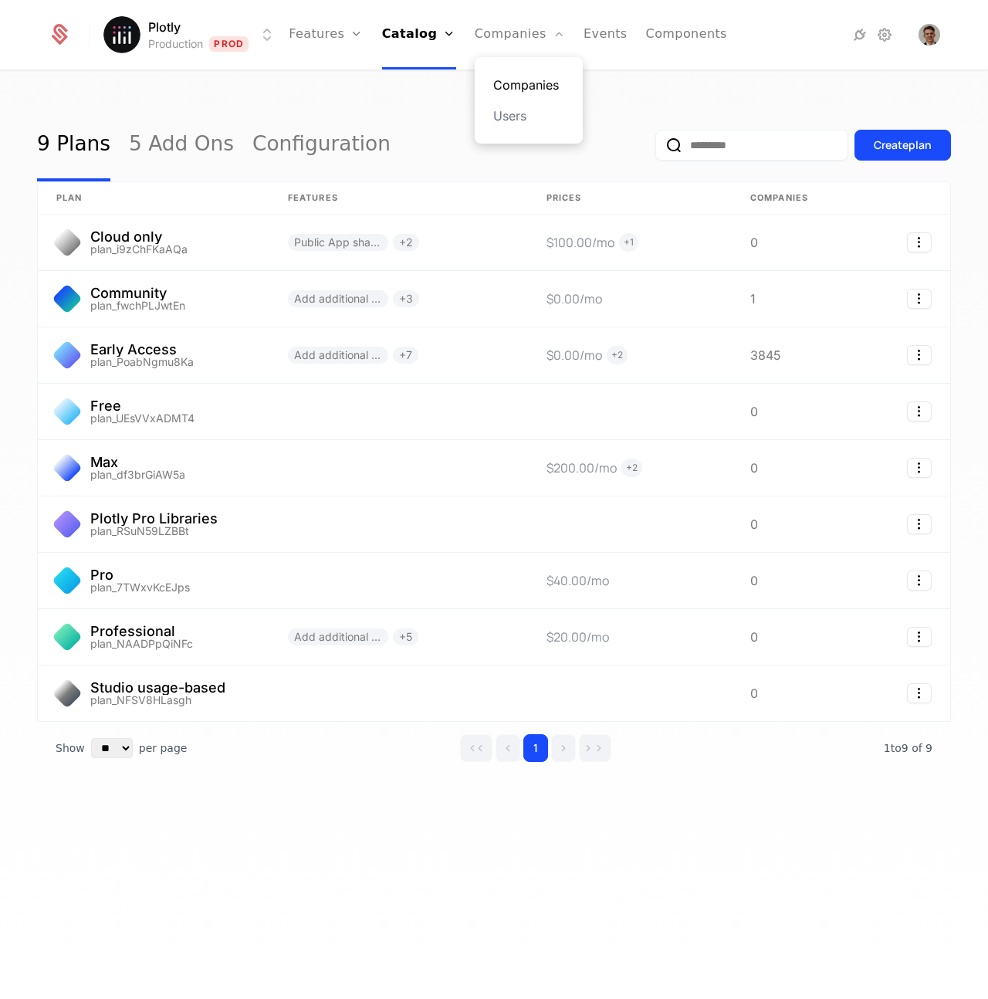
click at [502, 84] on link "Companies" at bounding box center [528, 85] width 71 height 19
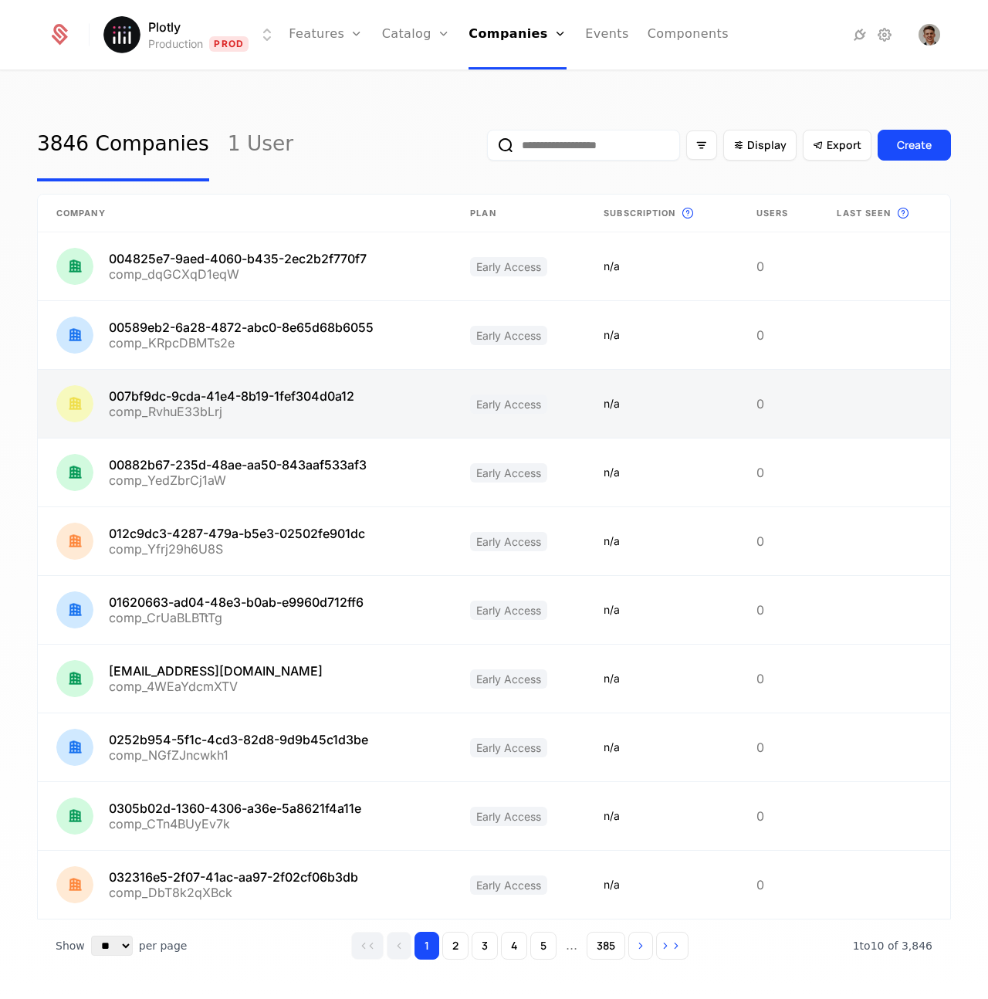
scroll to position [25, 0]
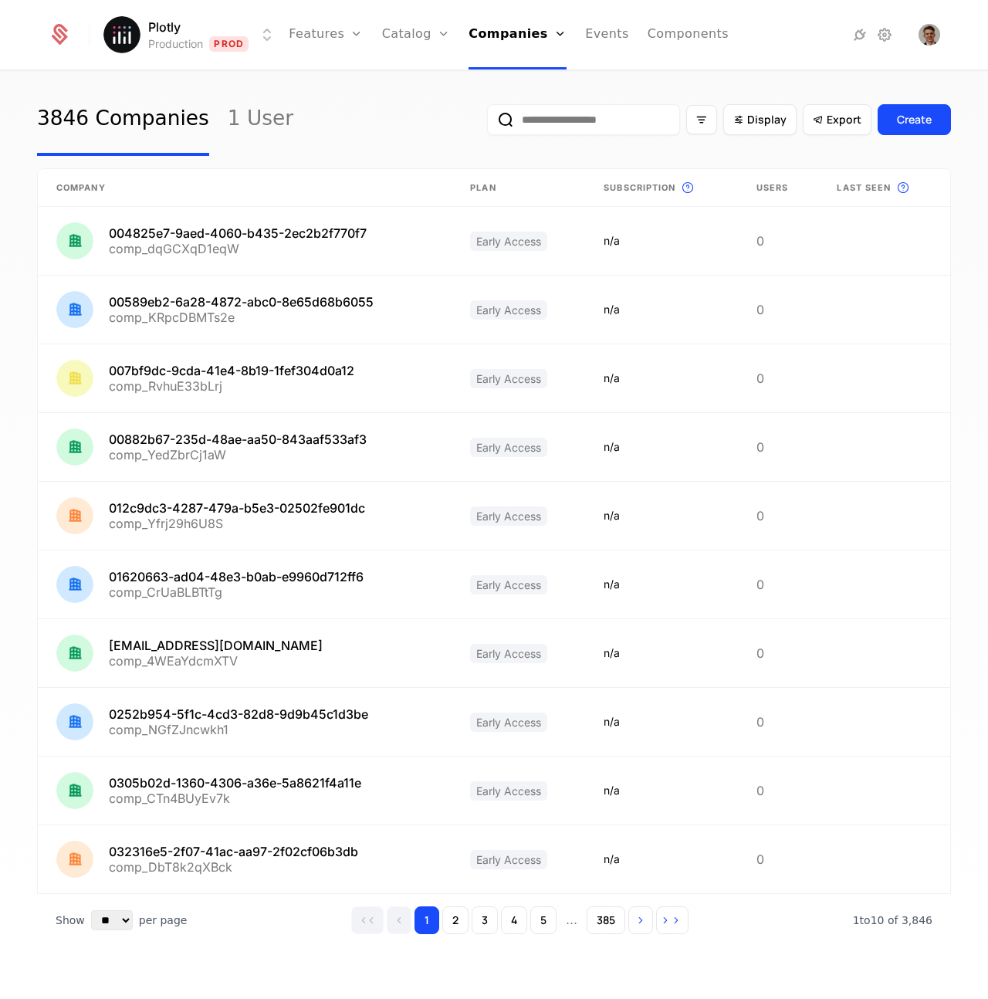
click at [562, 109] on input "email" at bounding box center [583, 119] width 193 height 31
click at [558, 117] on input "email" at bounding box center [583, 119] width 193 height 31
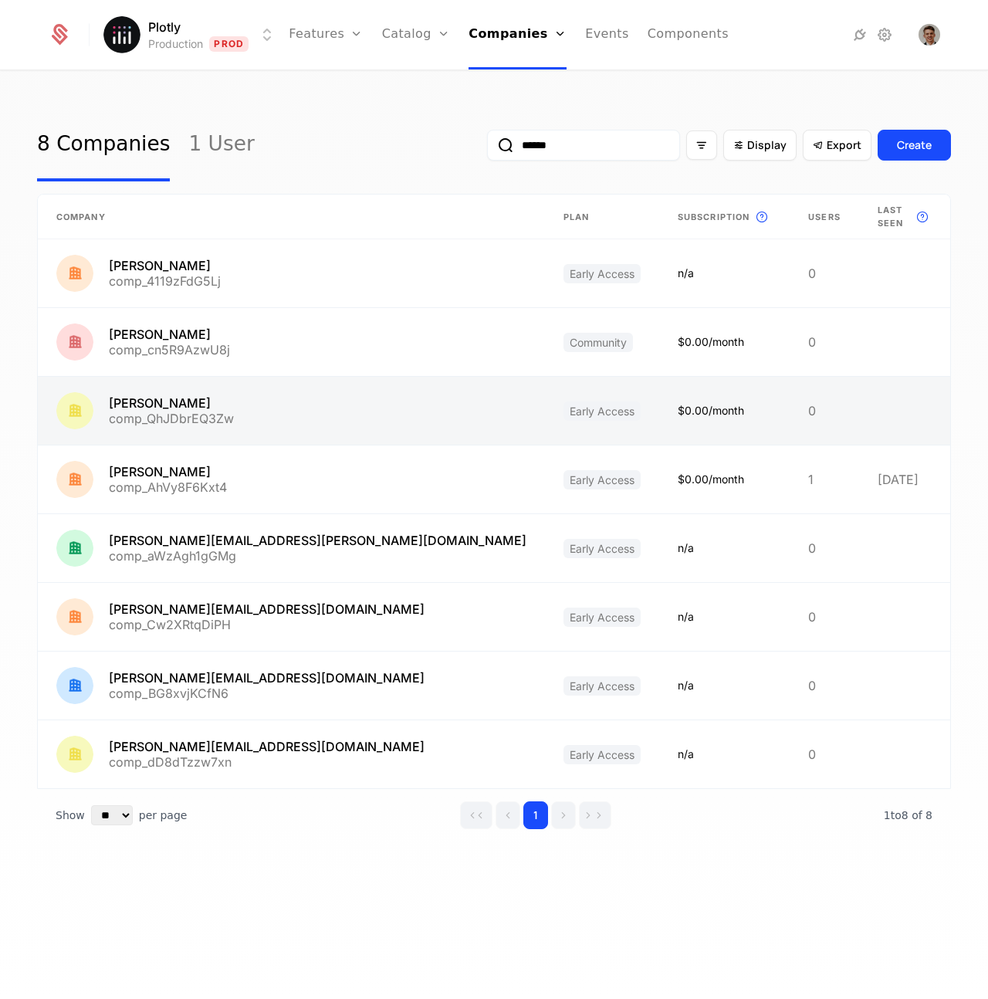
type input "******"
click at [185, 406] on link at bounding box center [291, 411] width 507 height 68
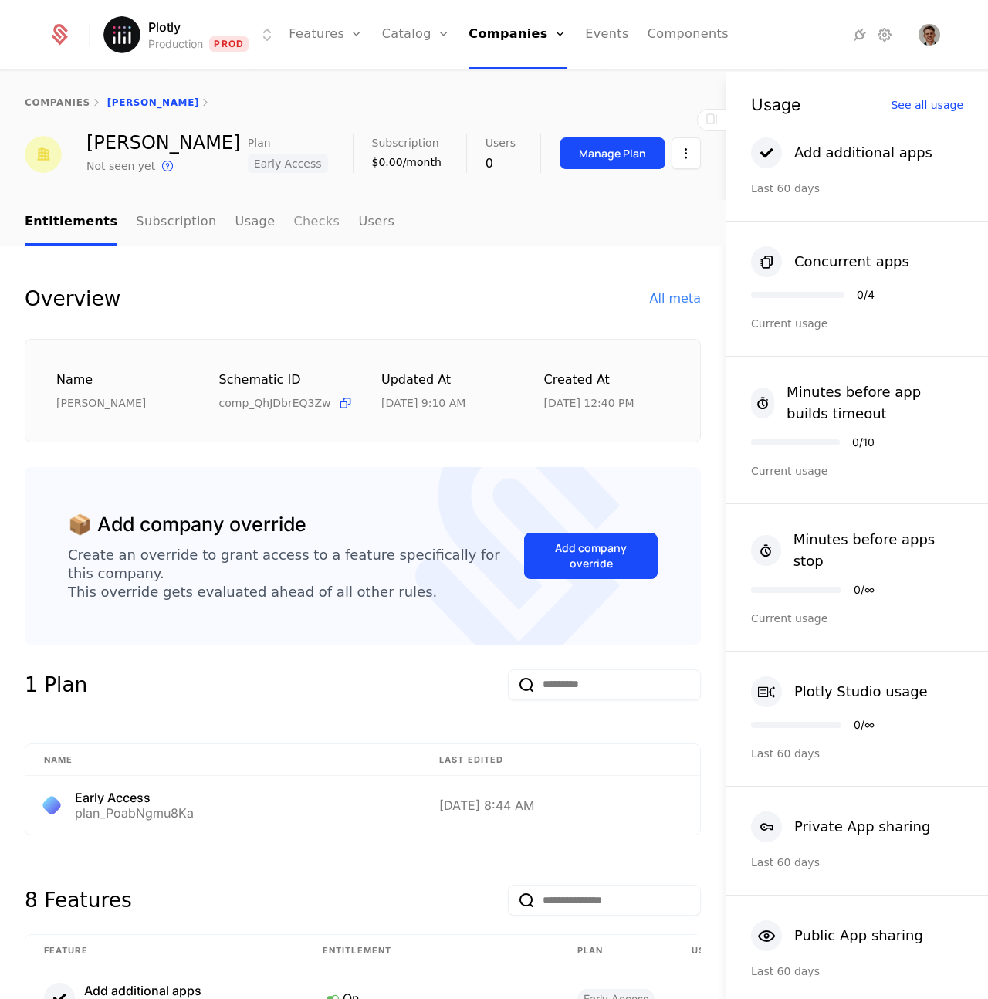
click at [293, 222] on link "Checks" at bounding box center [316, 223] width 46 height 46
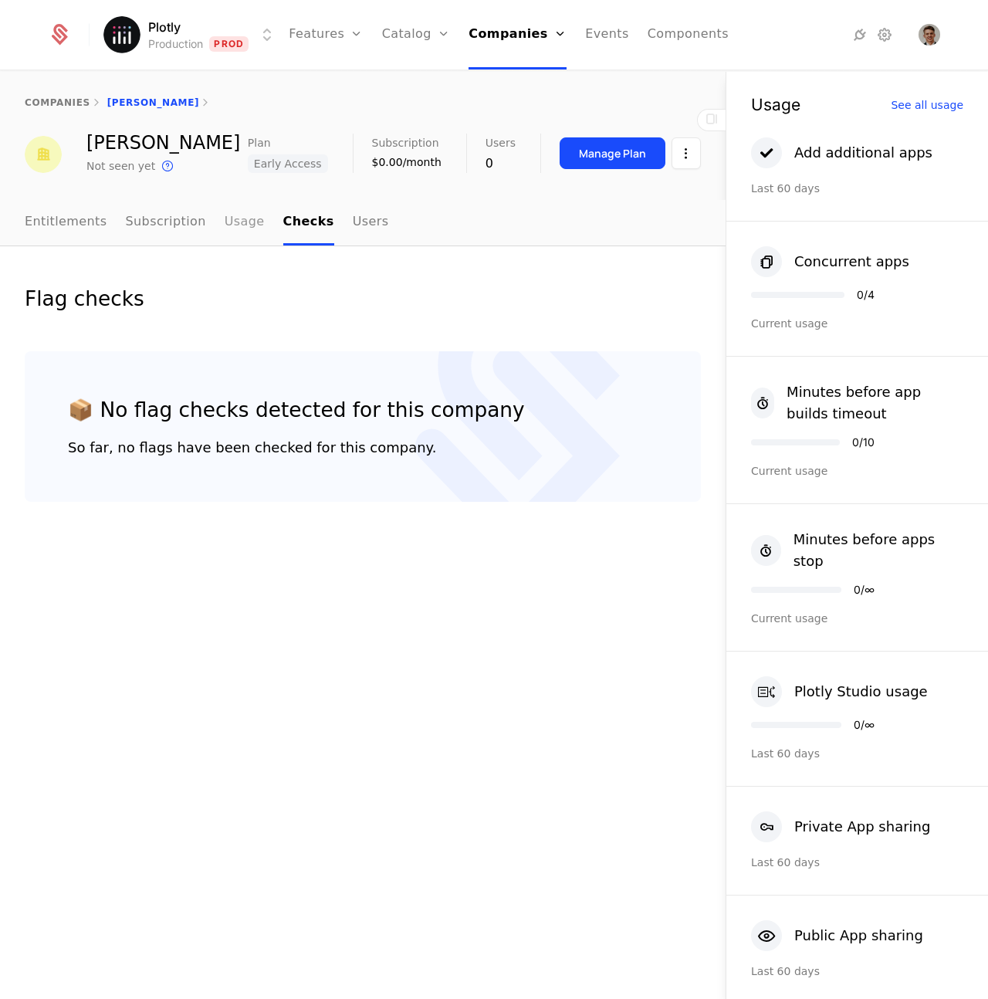
click at [239, 225] on link "Usage" at bounding box center [245, 223] width 40 height 46
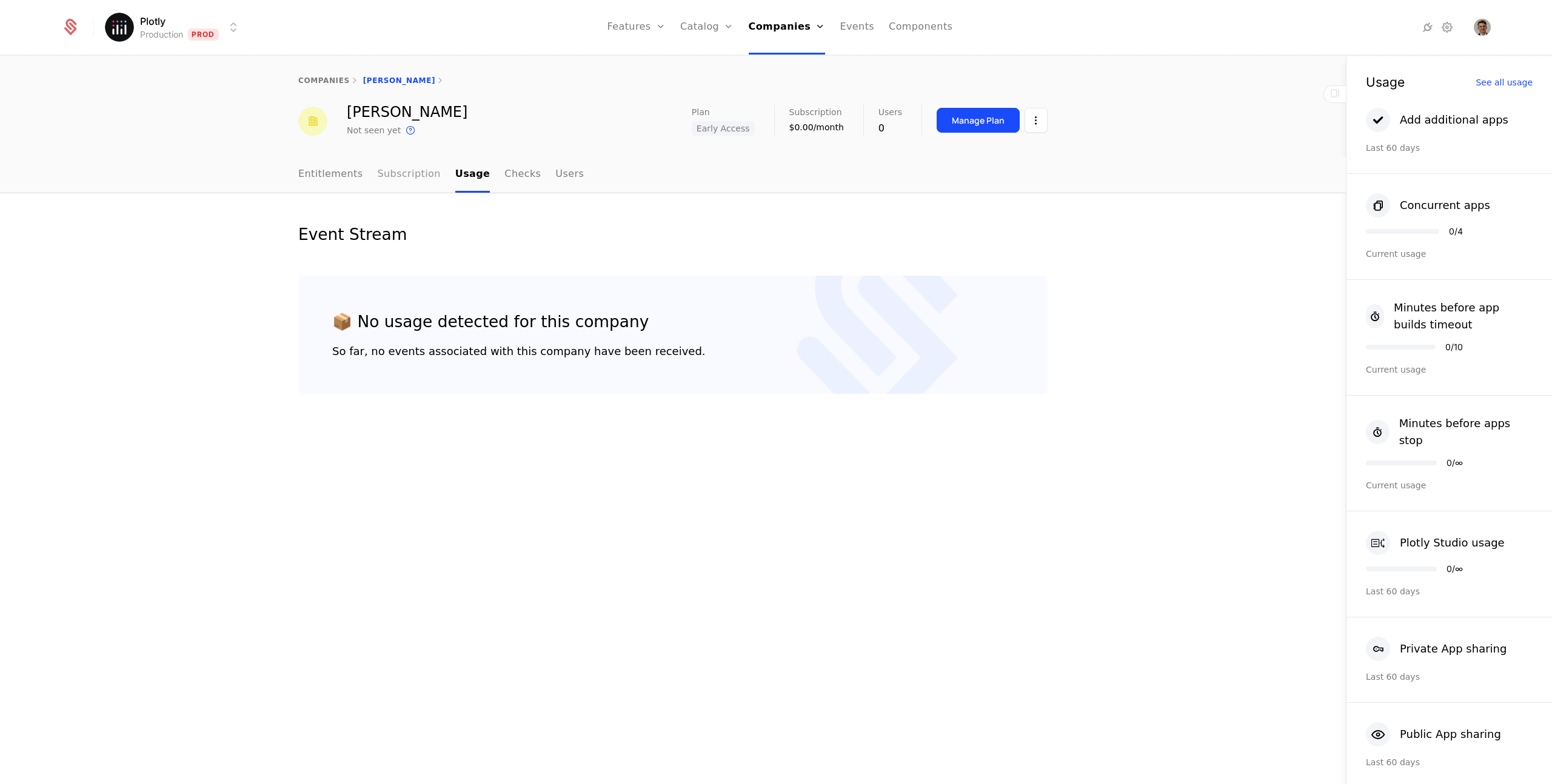
click at [405, 163] on link "Subscription" at bounding box center [409, 175] width 63 height 36
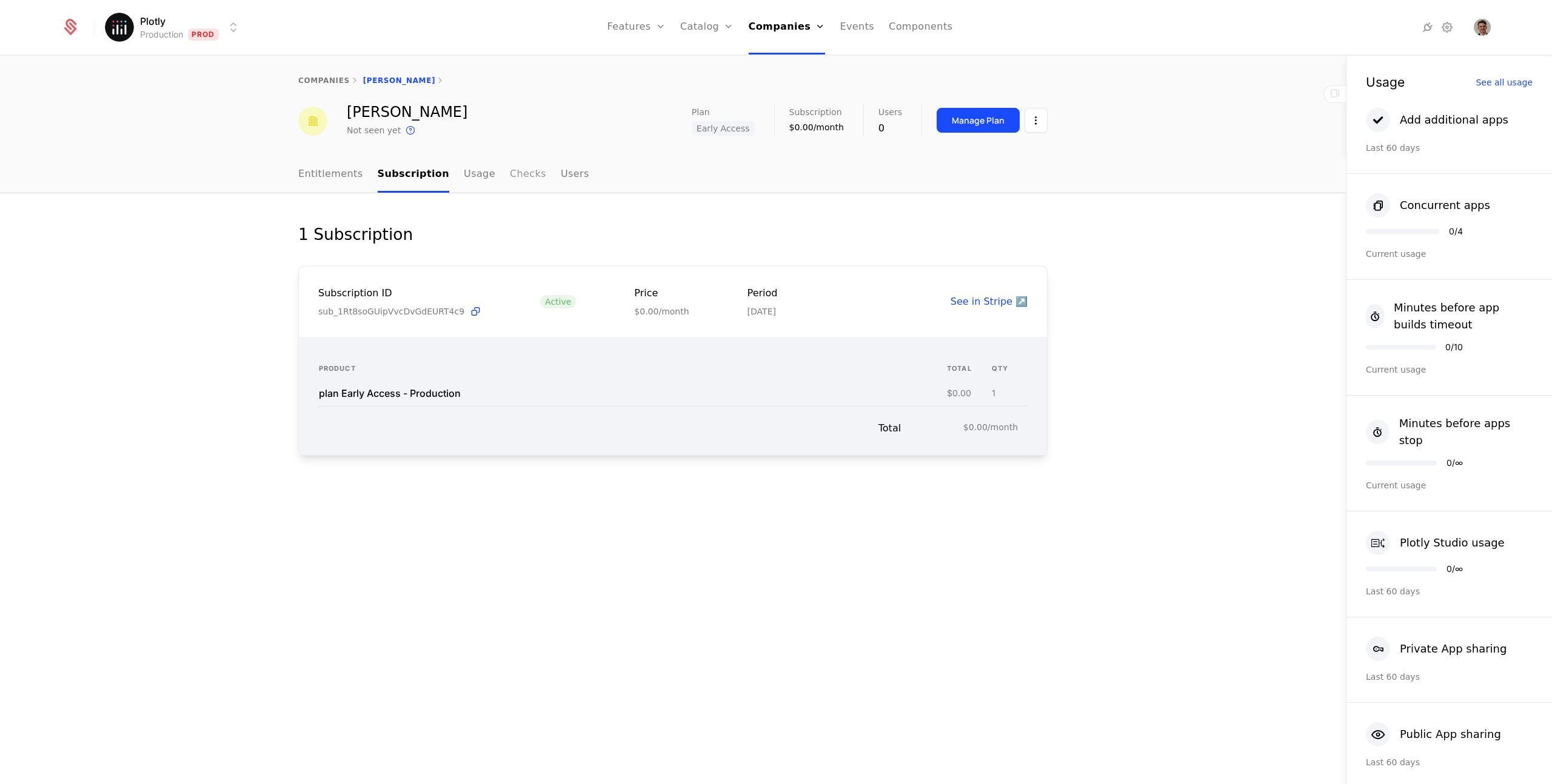
click at [509, 181] on link "Checks" at bounding box center [528, 175] width 36 height 36
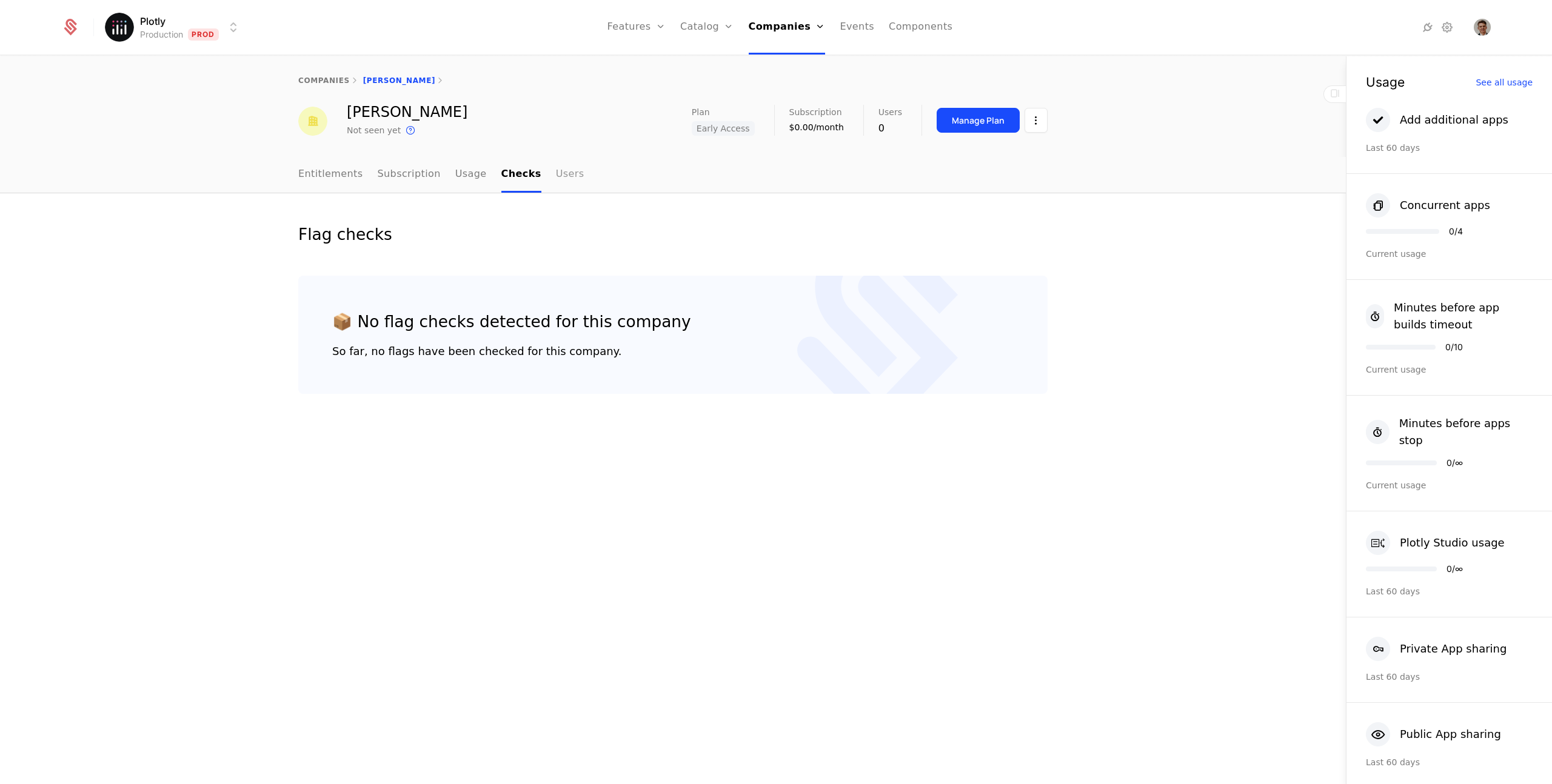
click at [558, 169] on link "Users" at bounding box center [570, 175] width 28 height 36
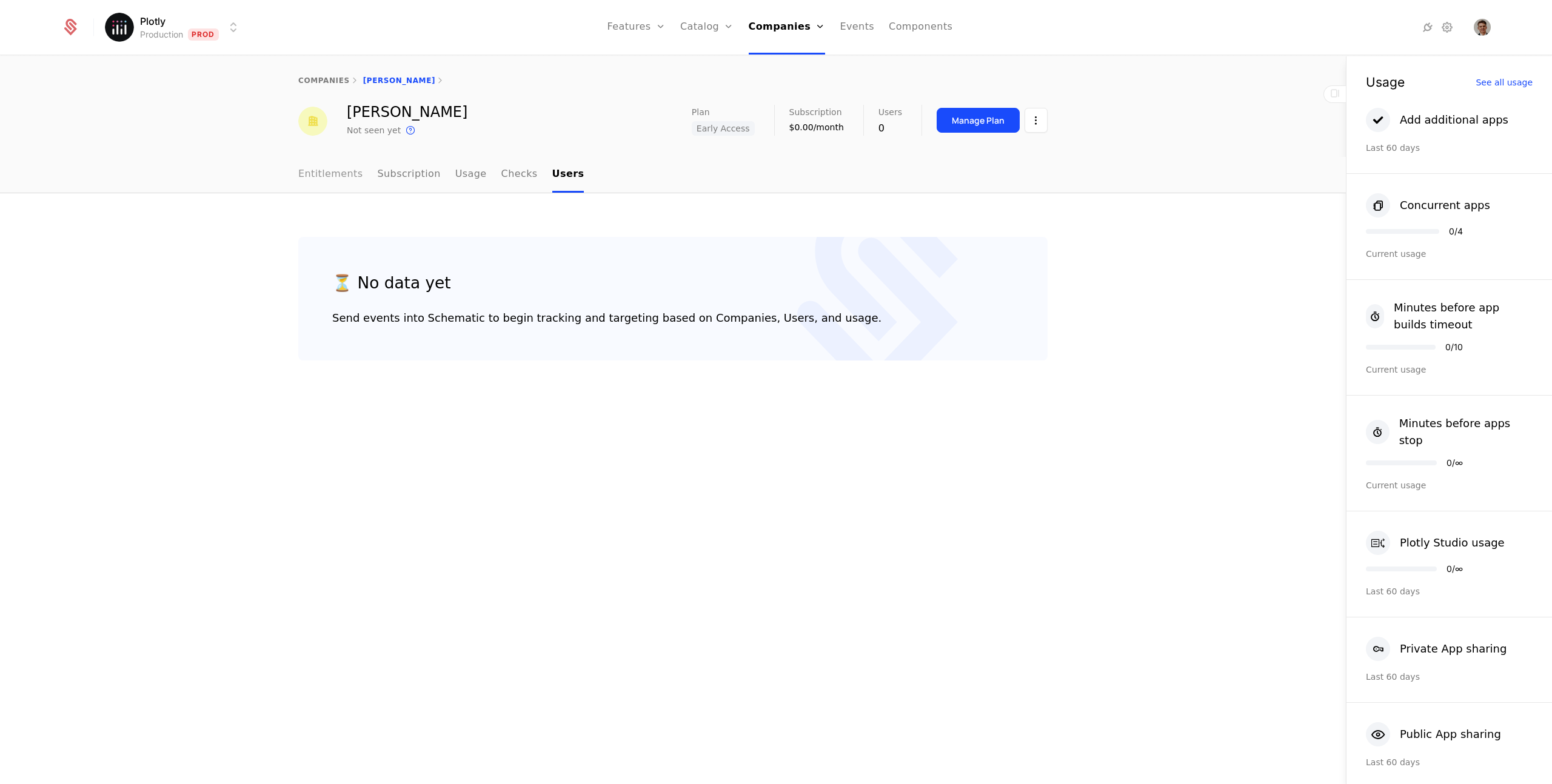
click at [315, 184] on link "Entitlements" at bounding box center [330, 175] width 65 height 36
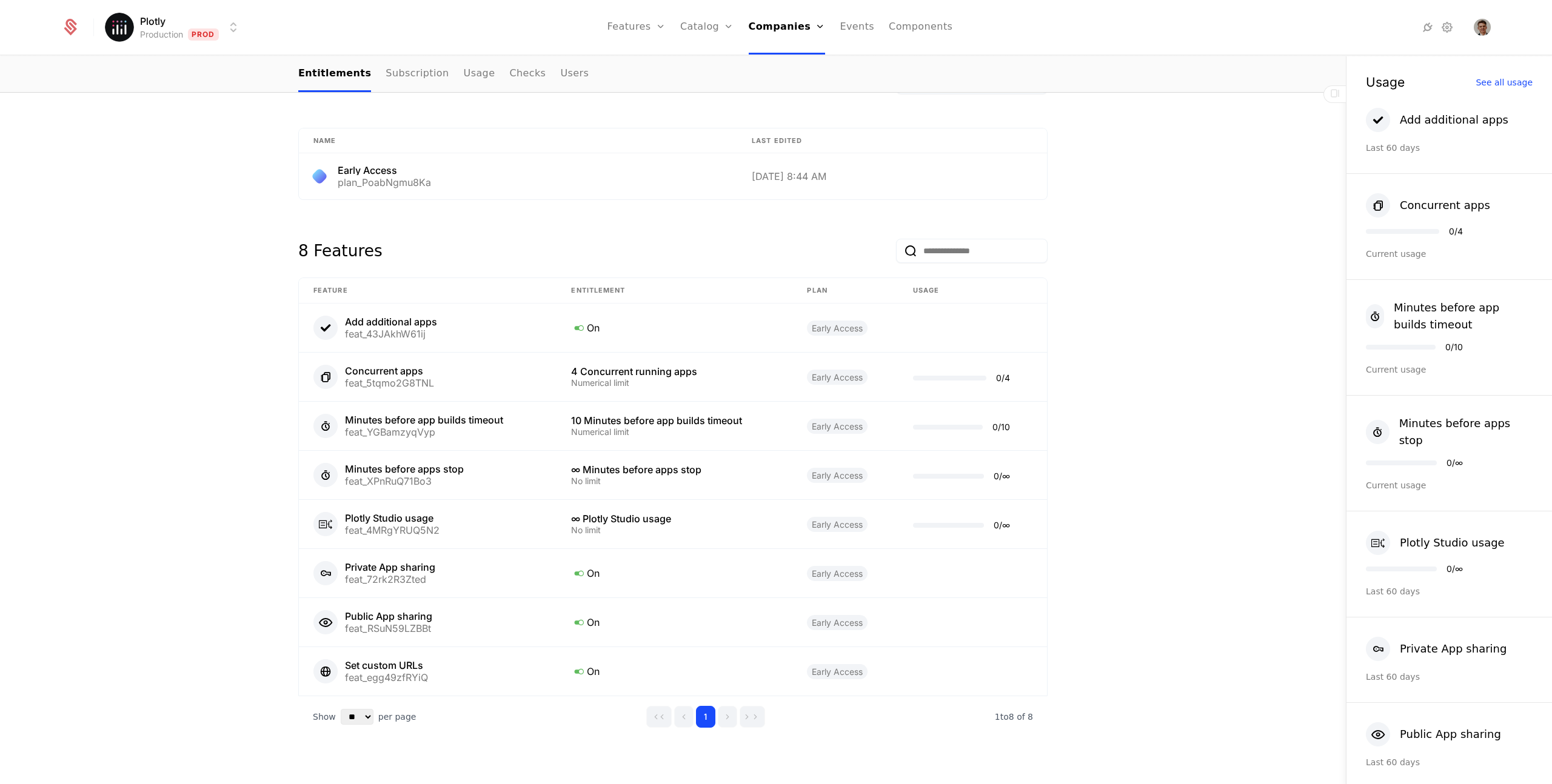
scroll to position [461, 0]
